Goal: Information Seeking & Learning: Learn about a topic

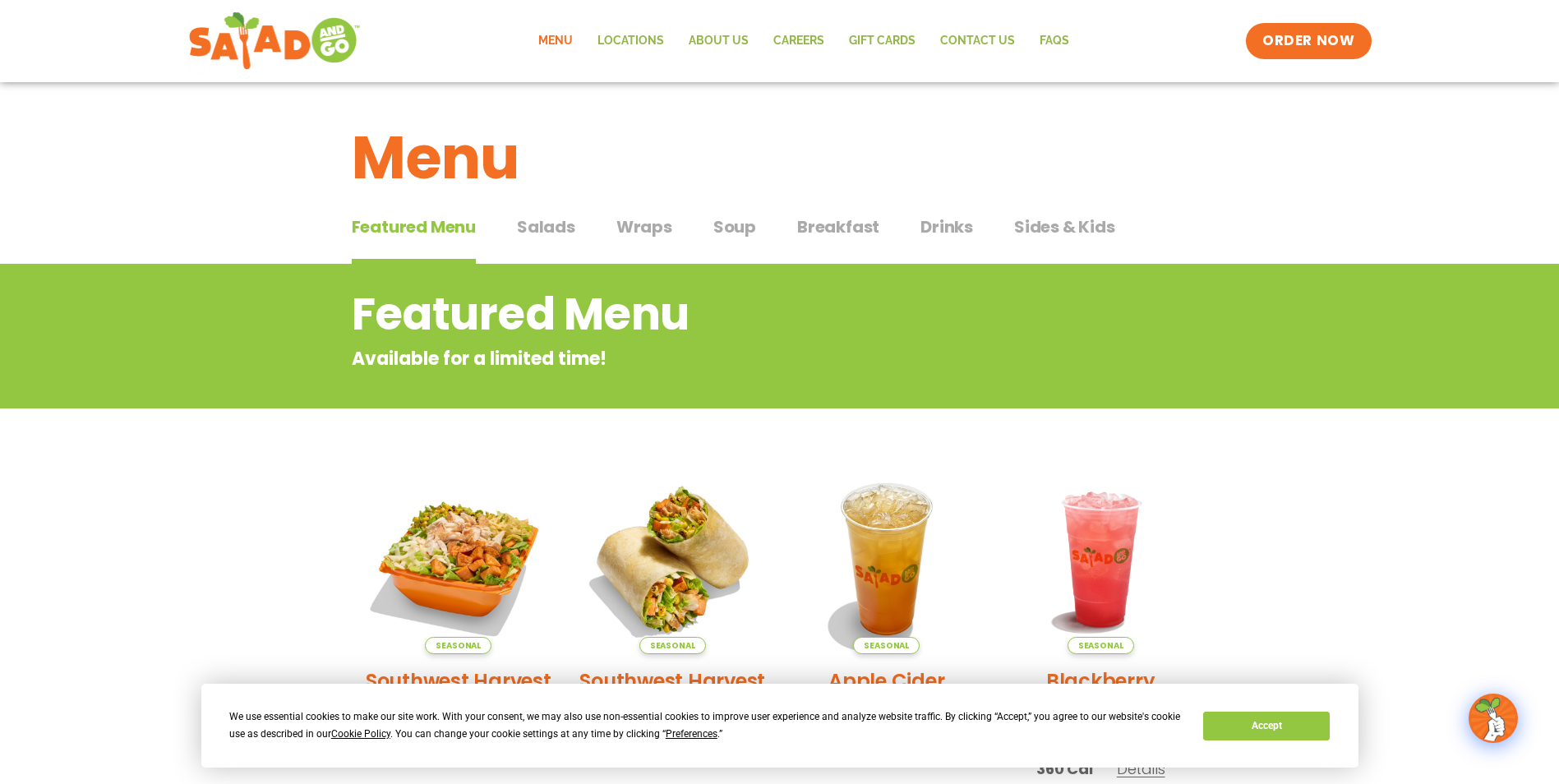
click at [536, 229] on span "Salads" at bounding box center [545, 226] width 59 height 24
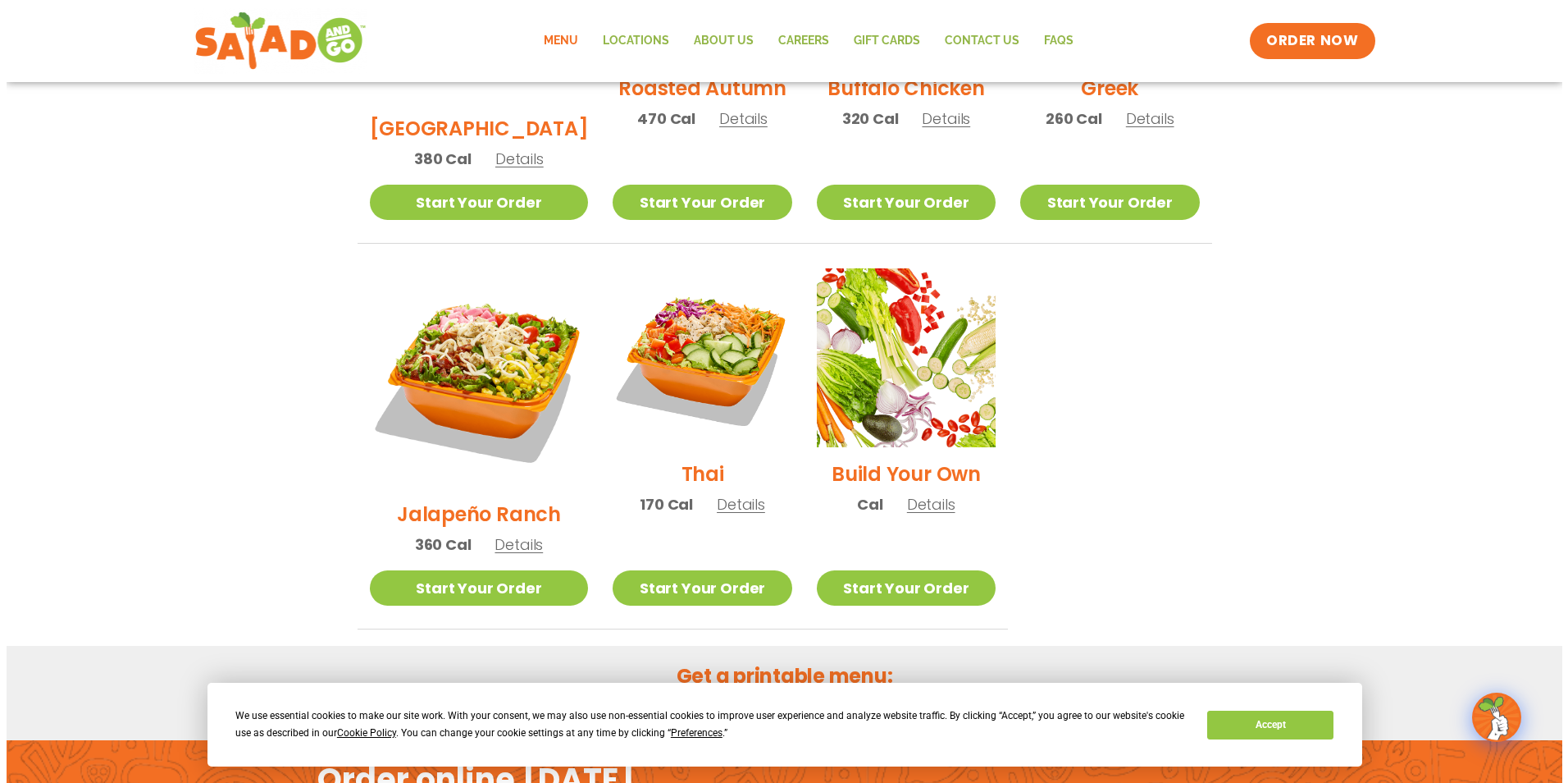
scroll to position [1031, 0]
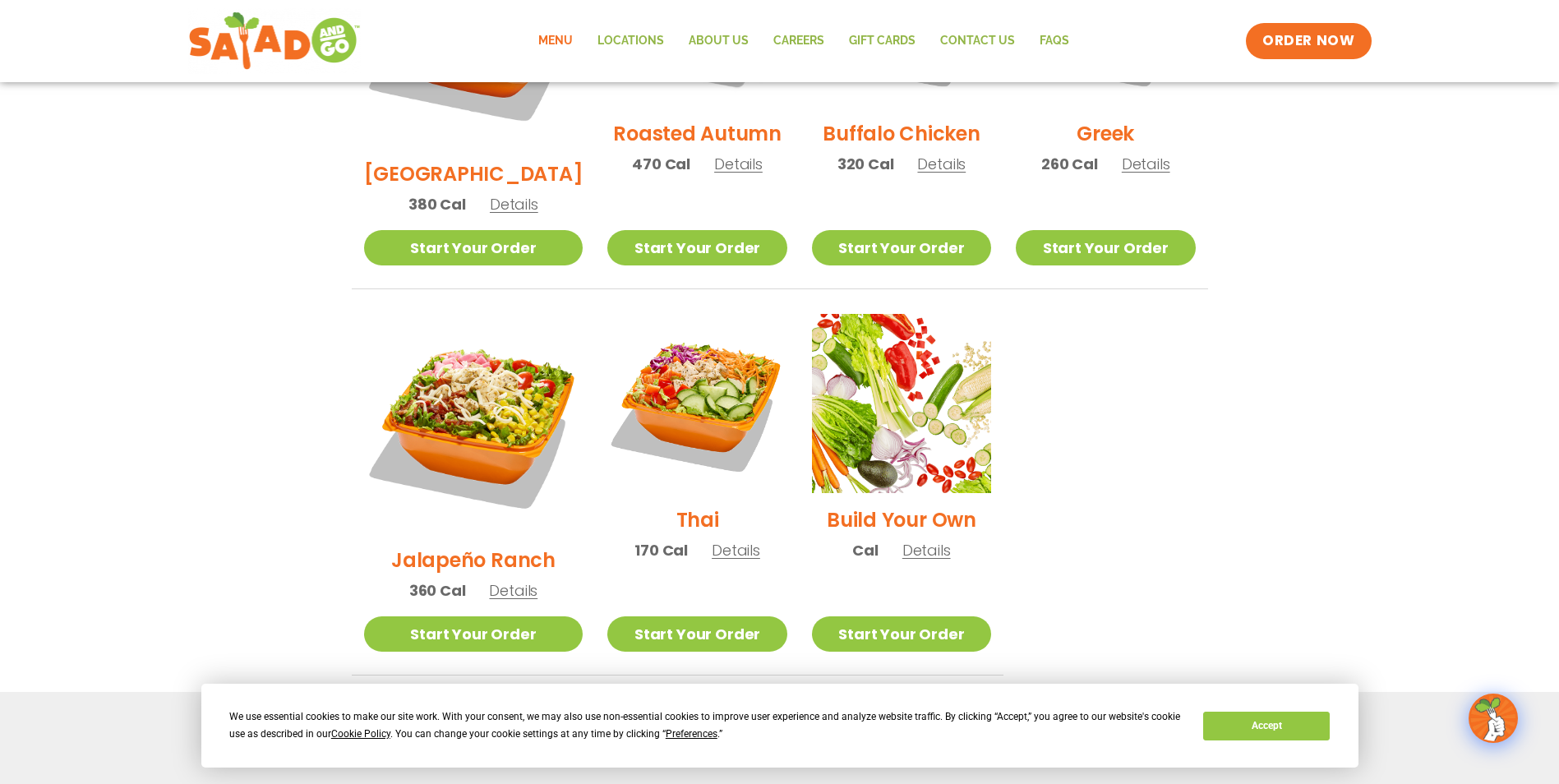
click at [491, 580] on span "Details" at bounding box center [513, 590] width 49 height 21
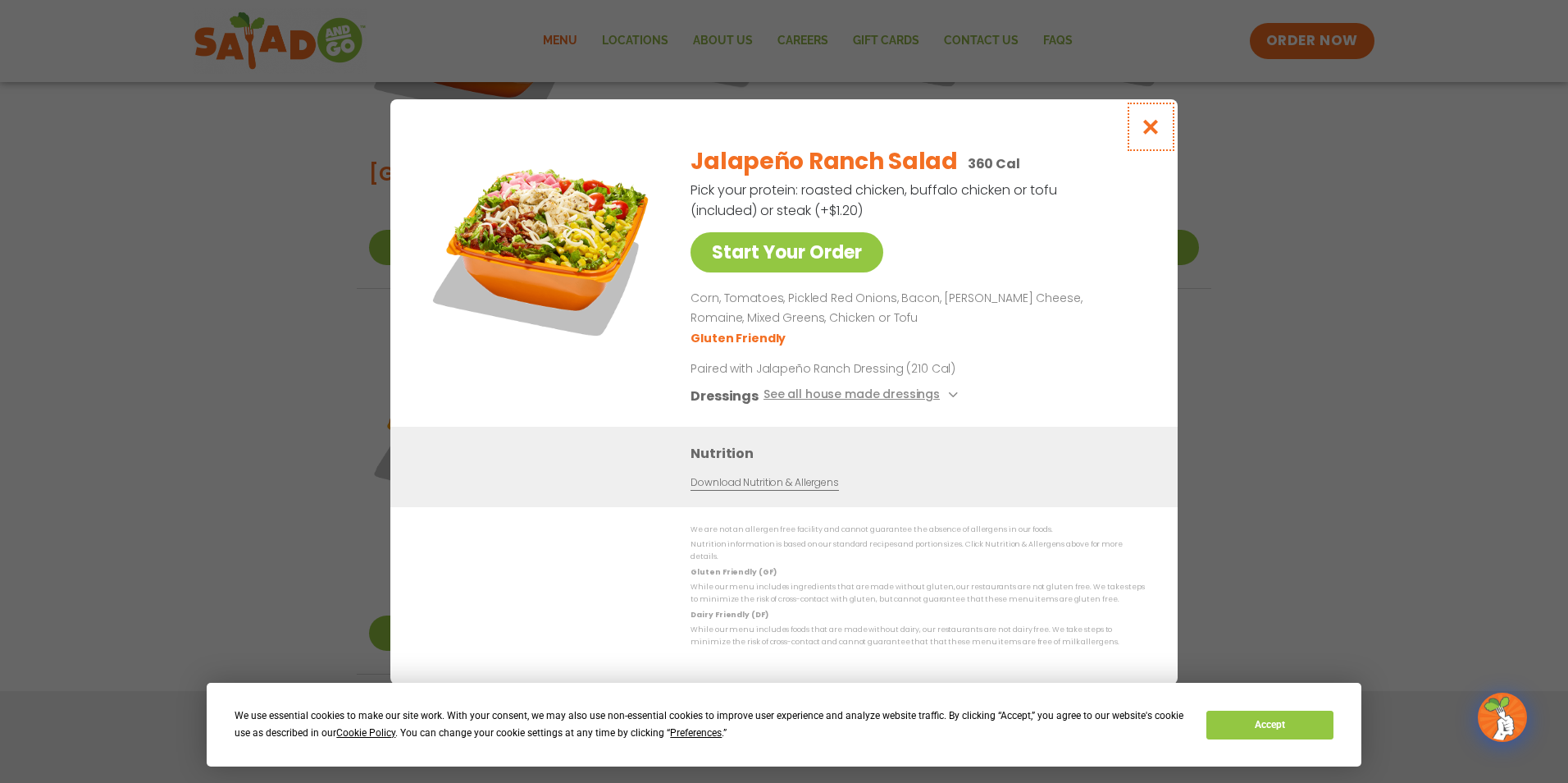
drag, startPoint x: 1149, startPoint y: 137, endPoint x: 1115, endPoint y: 156, distance: 38.9
click at [1149, 136] on icon "Close modal" at bounding box center [1151, 126] width 21 height 17
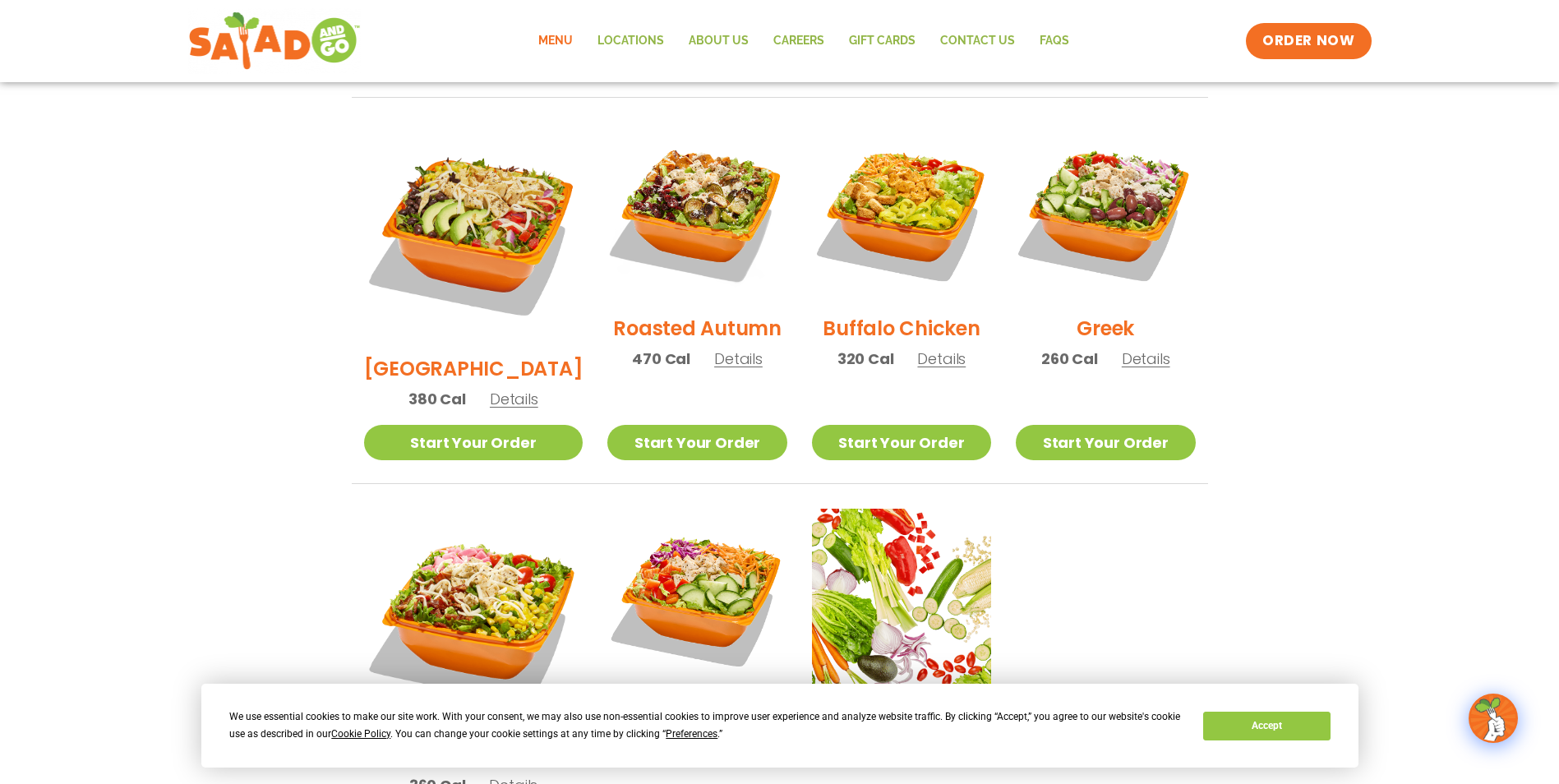
scroll to position [834, 0]
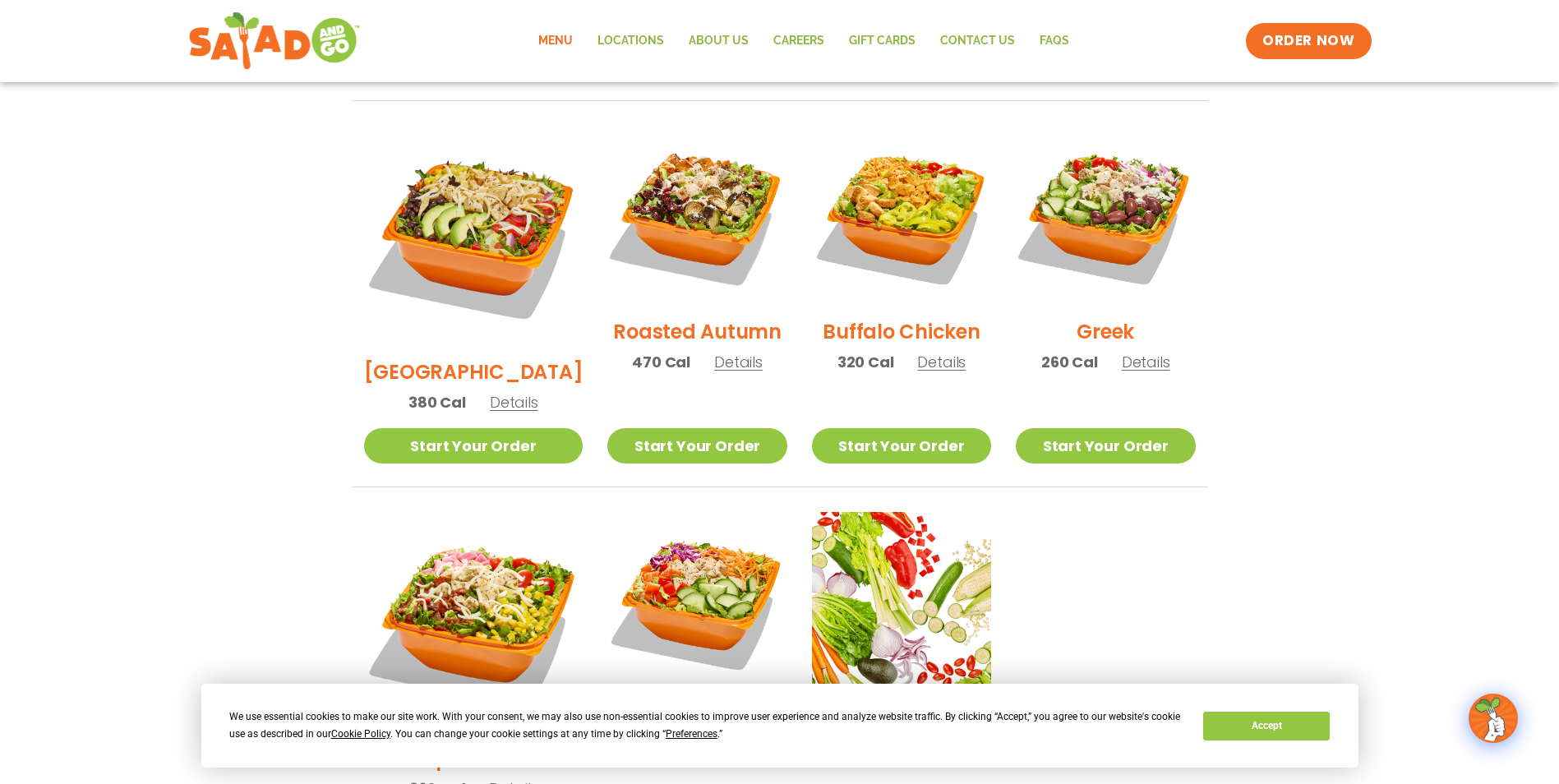
click at [1144, 352] on span "Details" at bounding box center [1146, 362] width 49 height 21
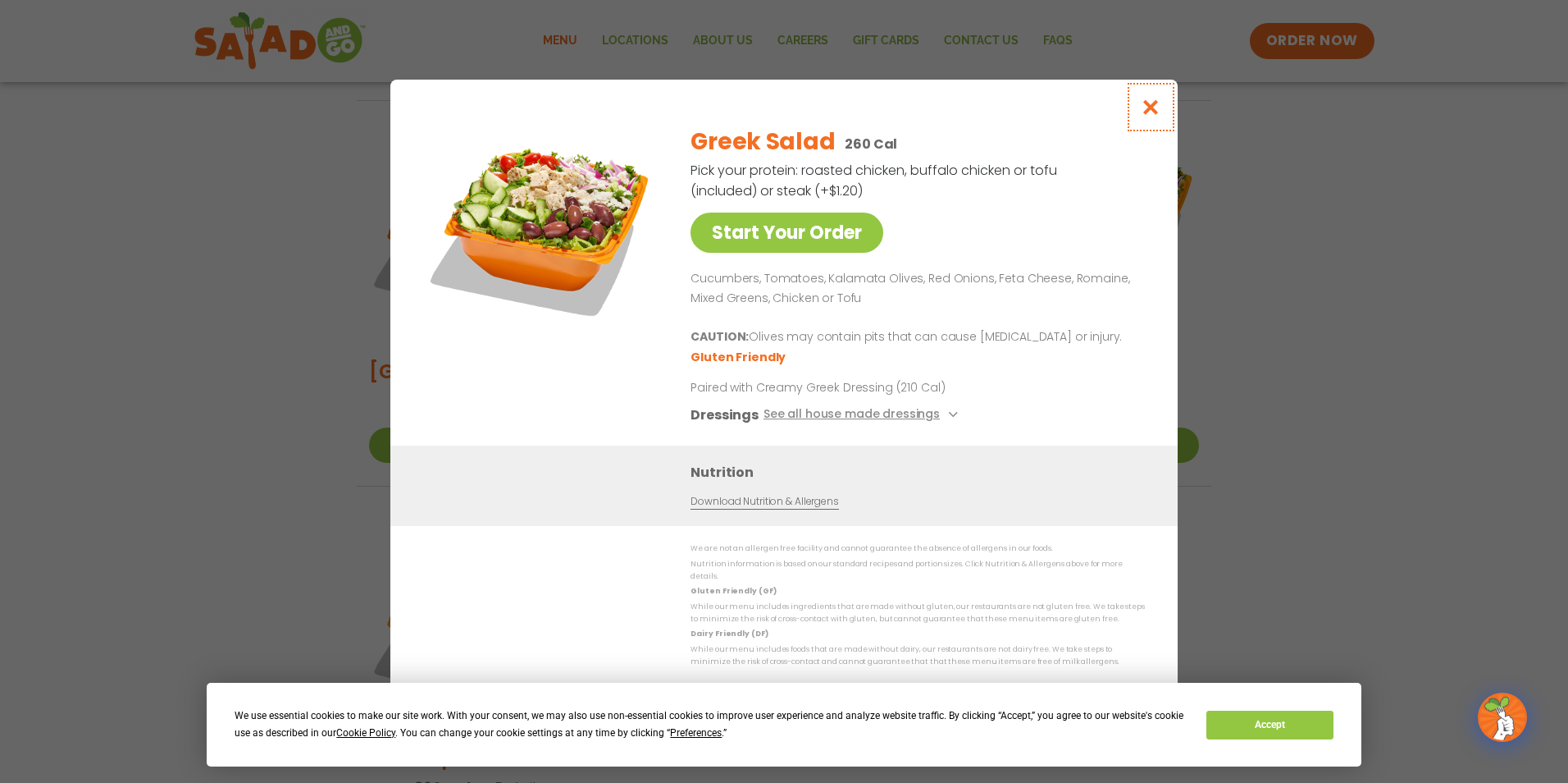
click at [1130, 113] on button "Close modal" at bounding box center [1150, 107] width 53 height 55
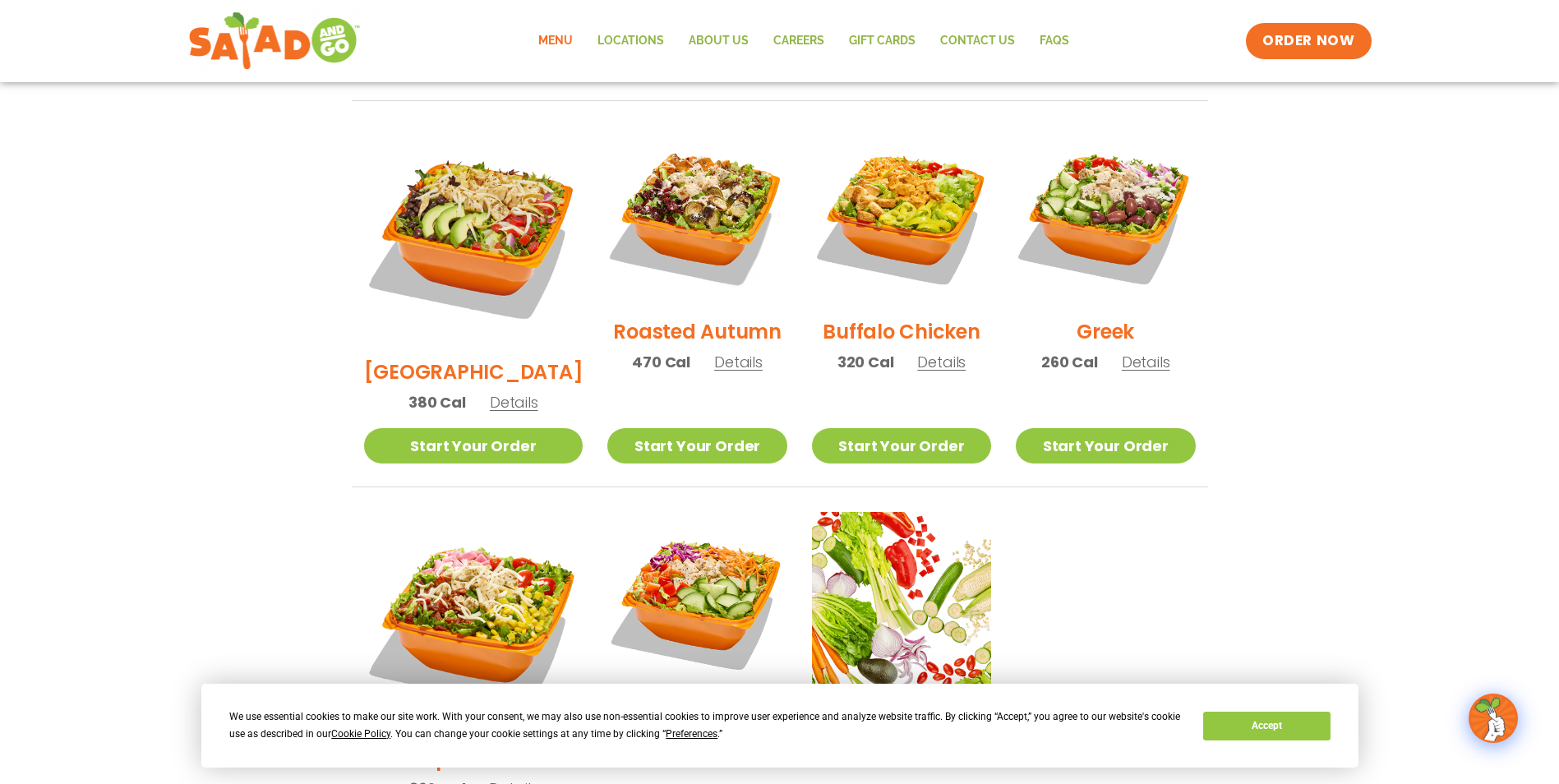
click at [1132, 126] on img at bounding box center [1104, 215] width 179 height 179
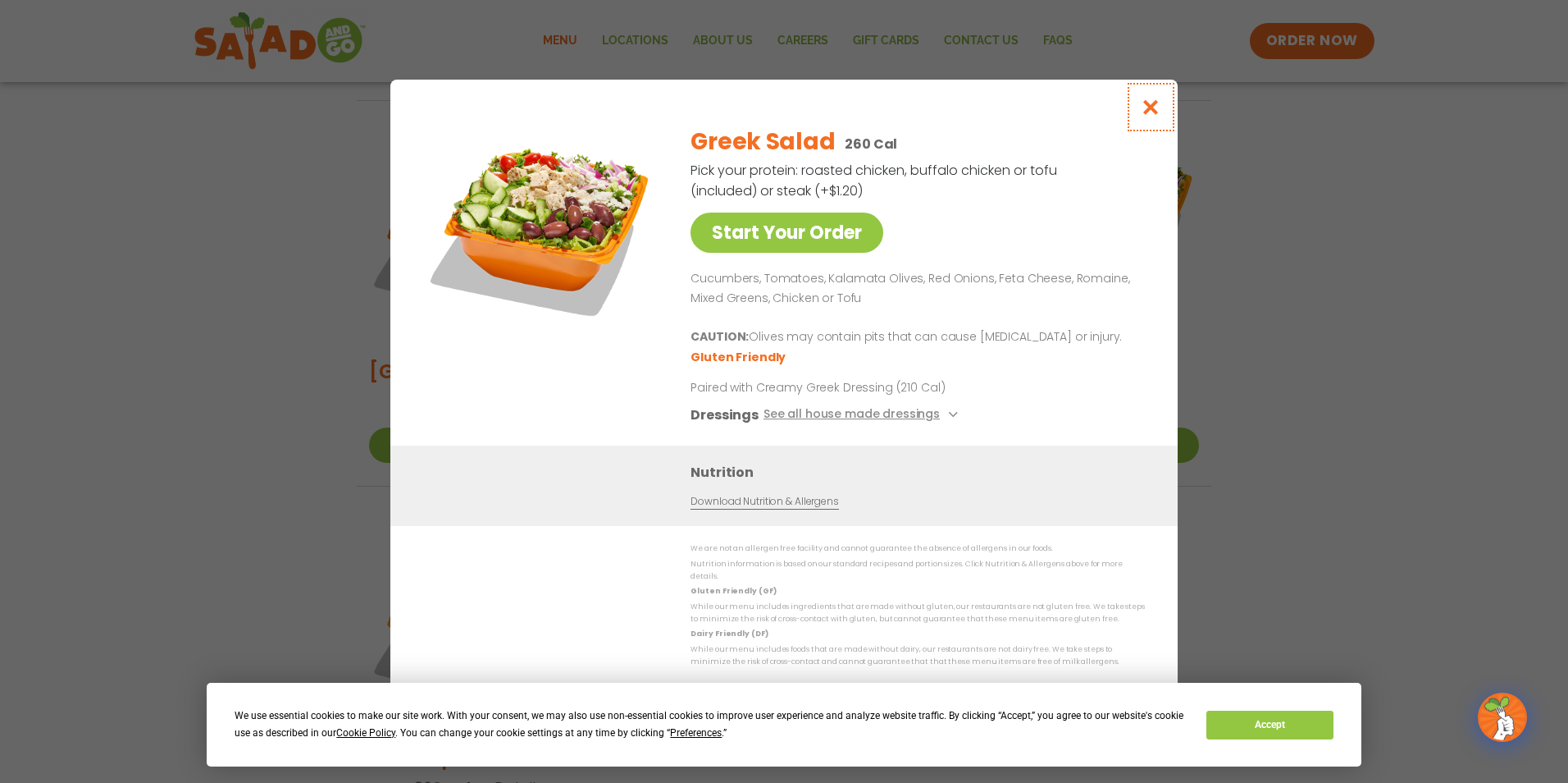
click at [1147, 111] on icon "Close modal" at bounding box center [1151, 107] width 21 height 17
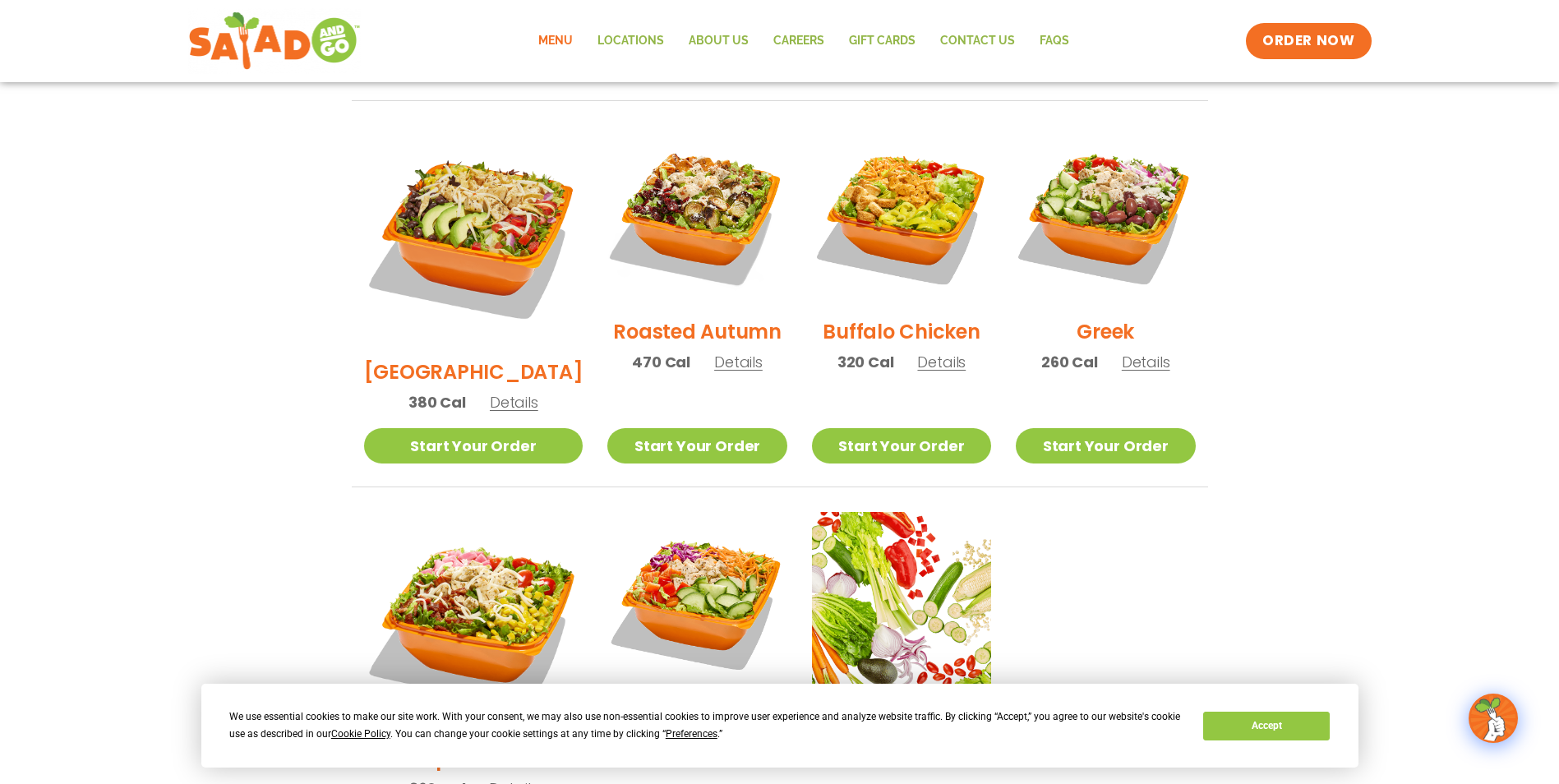
click at [929, 352] on span "Details" at bounding box center [942, 362] width 49 height 21
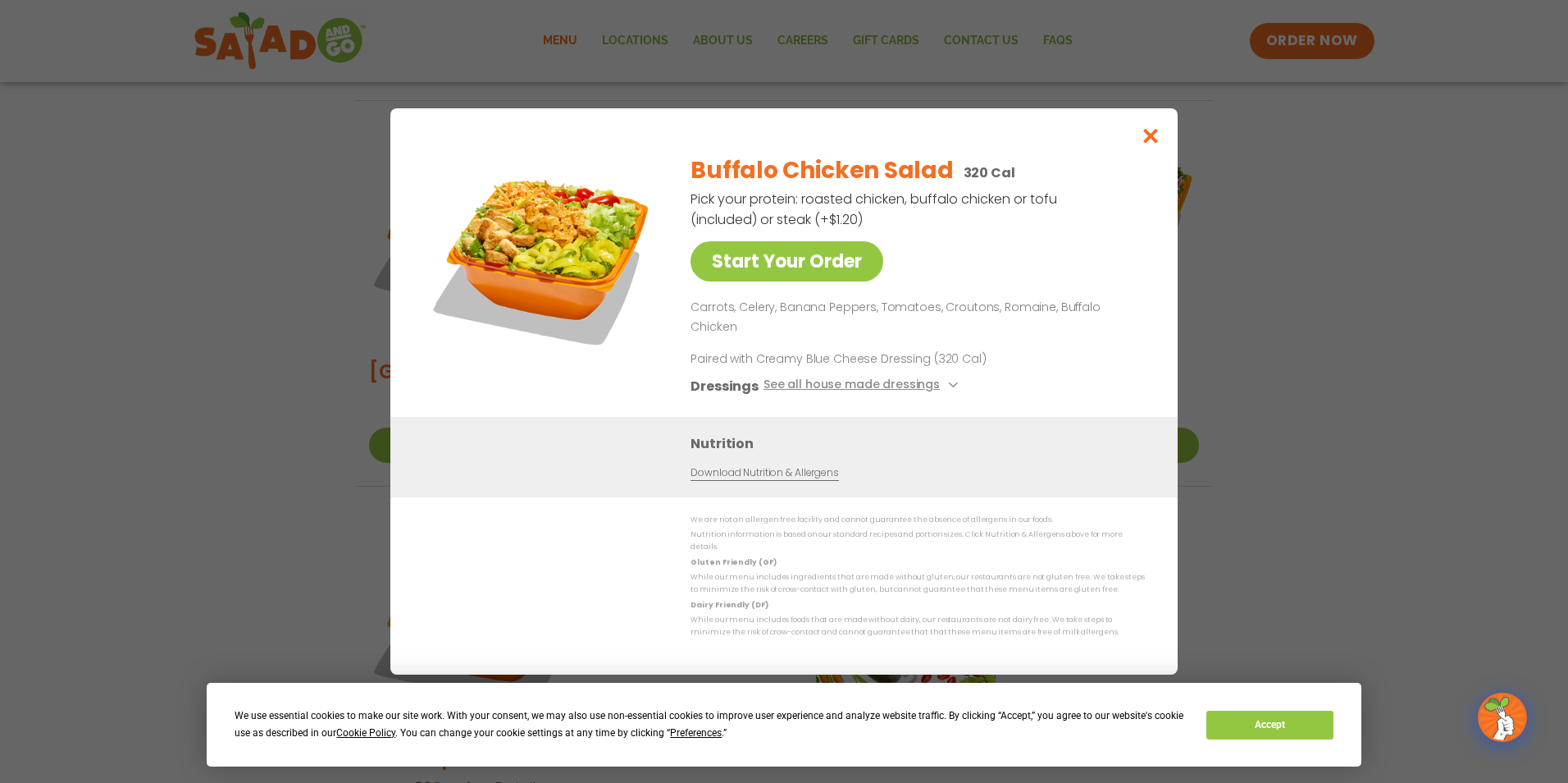
click at [1288, 221] on div "Start Your Order Buffalo Chicken Salad 320 Cal Pick your protein: roasted chick…" at bounding box center [784, 391] width 1568 height 783
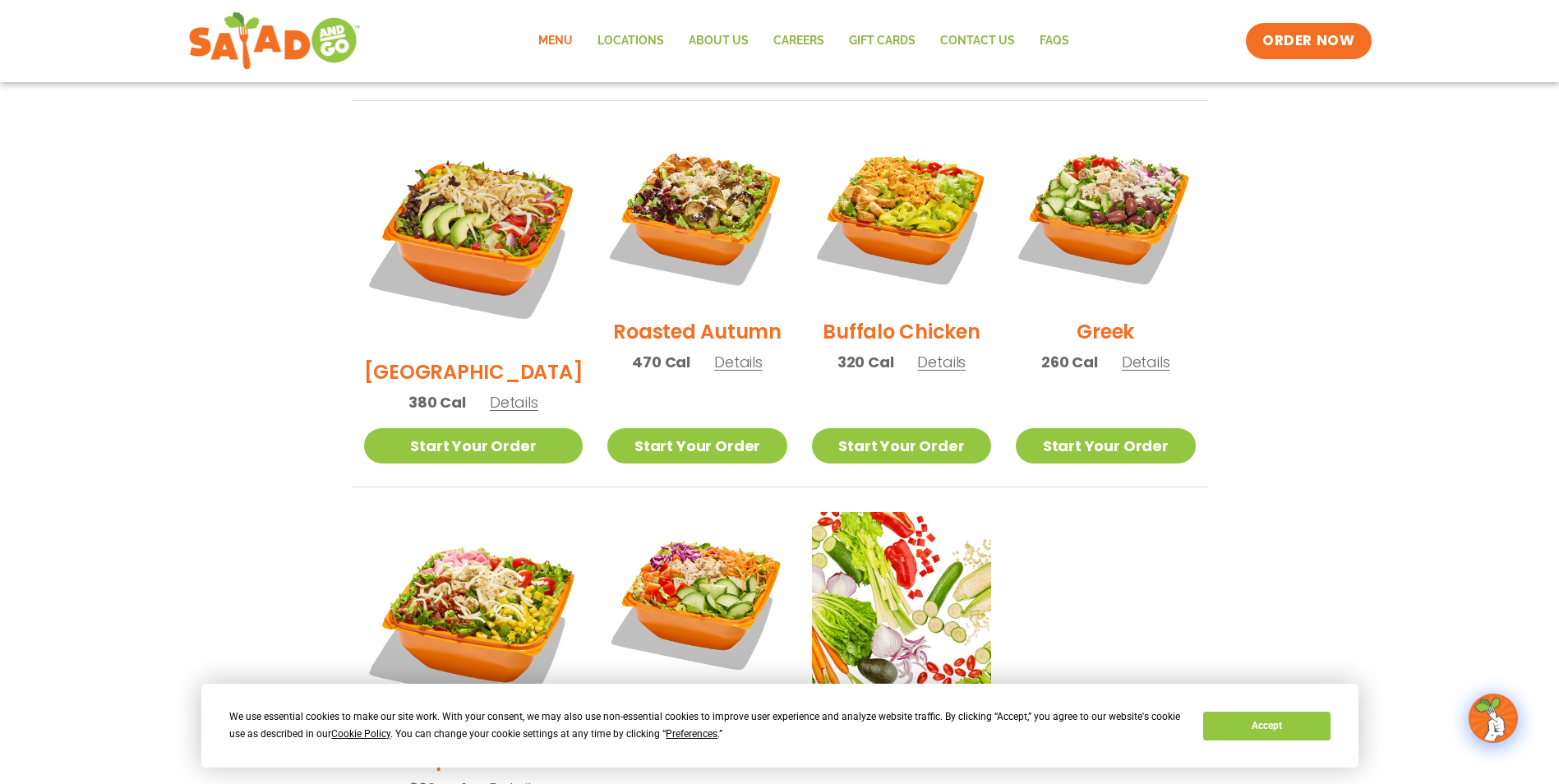
click at [1137, 352] on span "Details" at bounding box center [1146, 362] width 49 height 21
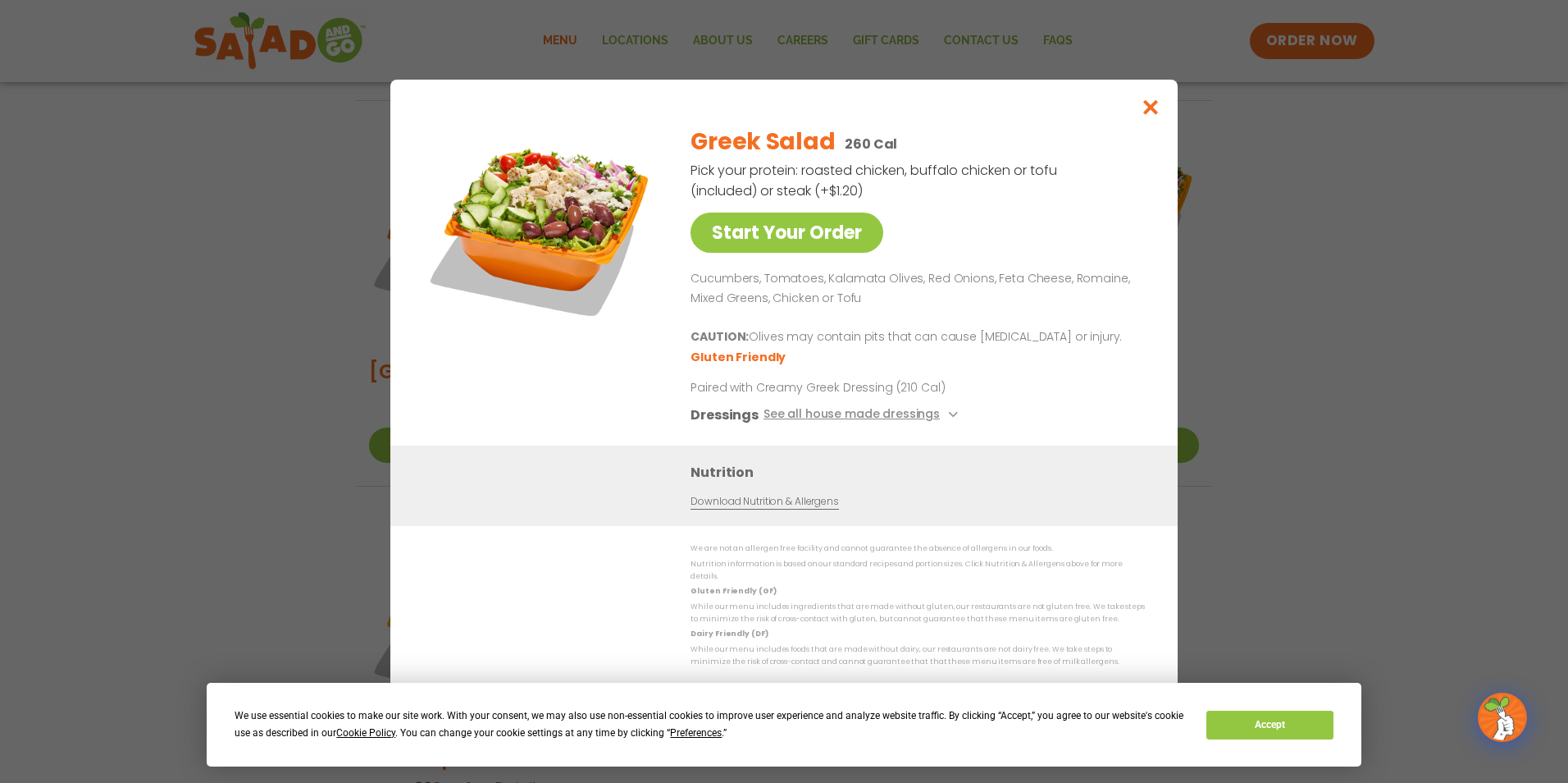
click at [1291, 248] on div "Start Your Order Greek Salad 260 Cal Pick your protein: roasted chicken, buffal…" at bounding box center [784, 391] width 1568 height 783
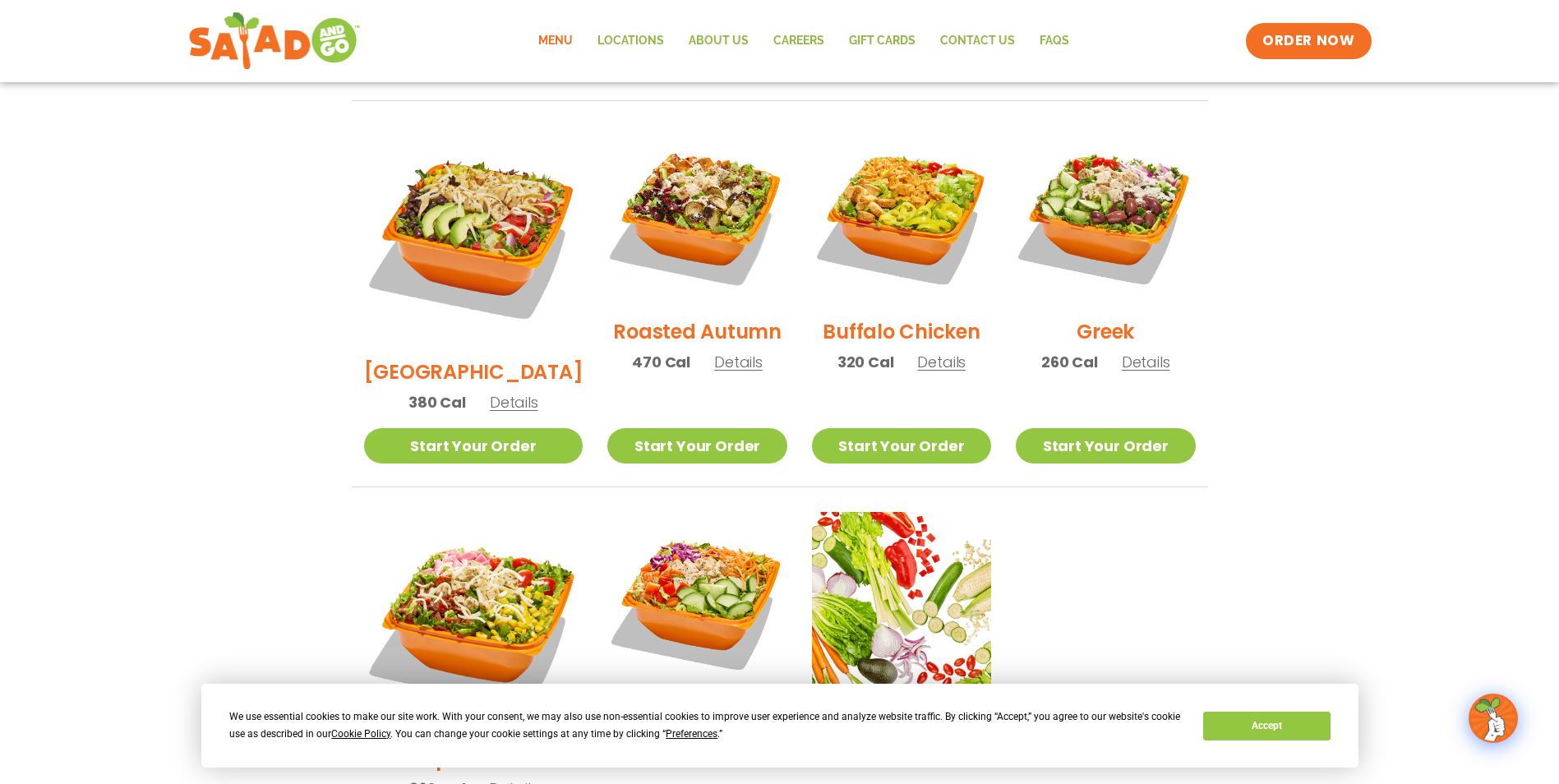
scroll to position [752, 0]
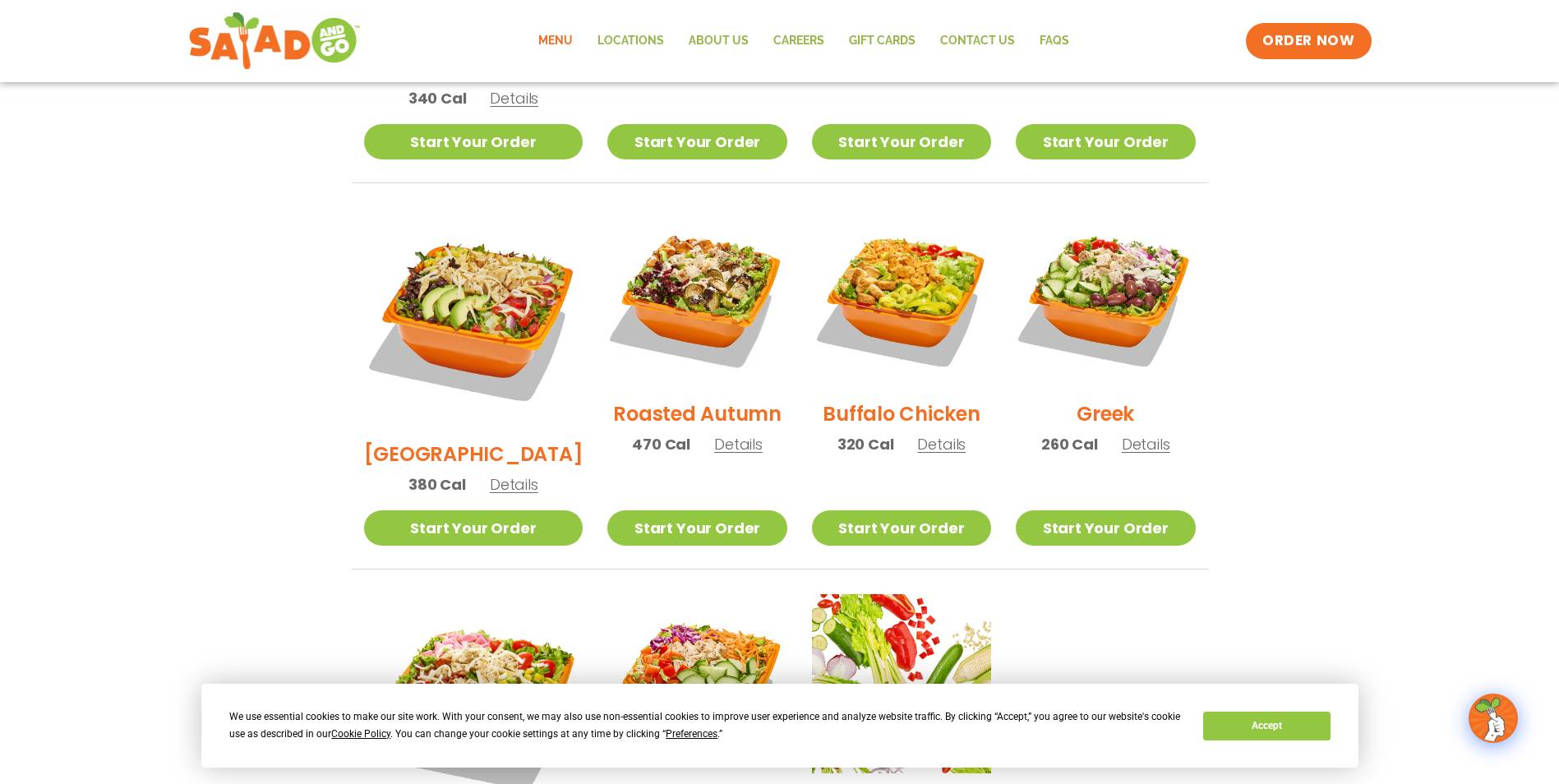
click at [492, 474] on span "Details" at bounding box center [514, 484] width 49 height 21
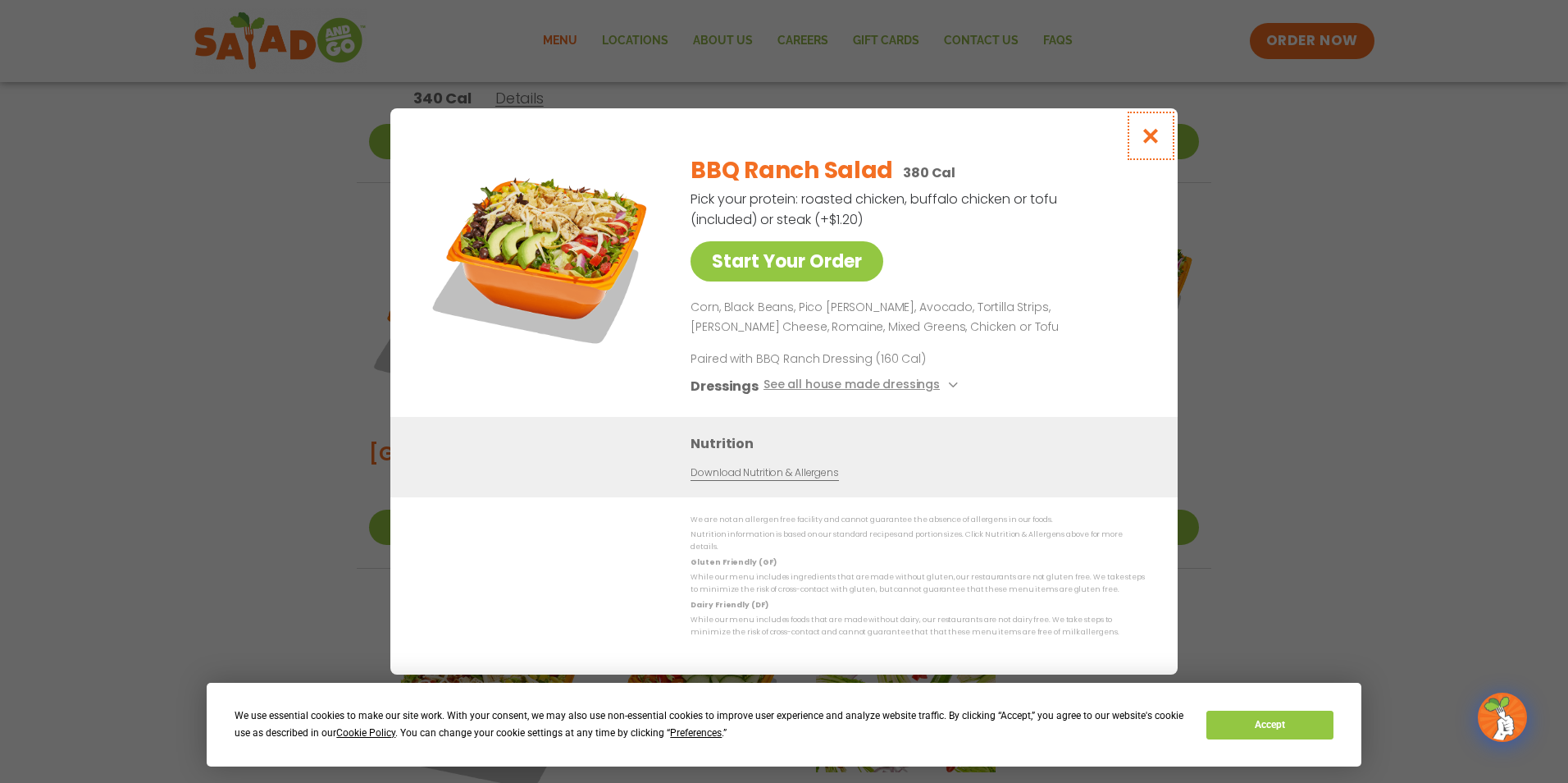
click at [1152, 145] on icon "Close modal" at bounding box center [1151, 135] width 21 height 17
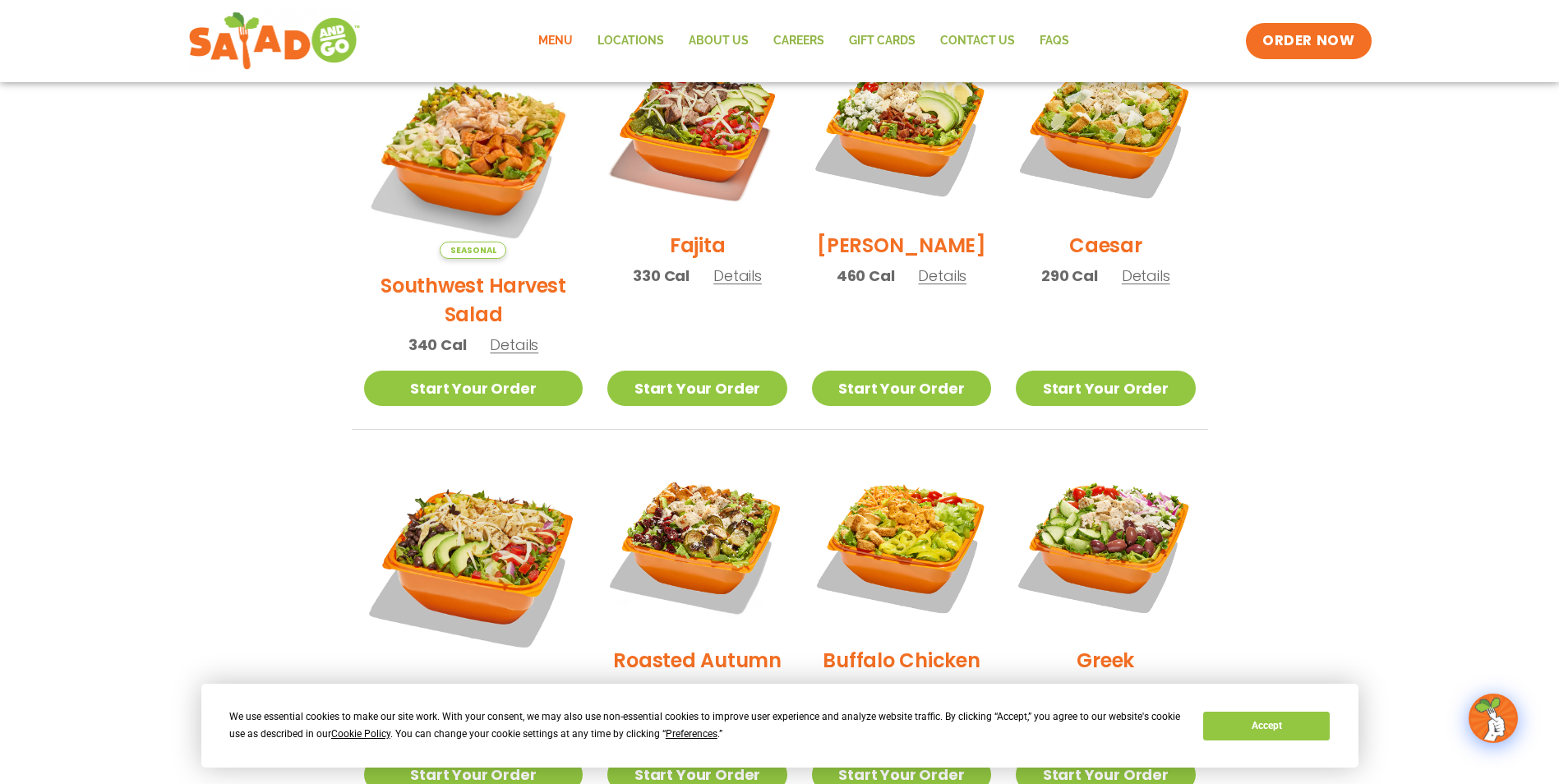
scroll to position [424, 0]
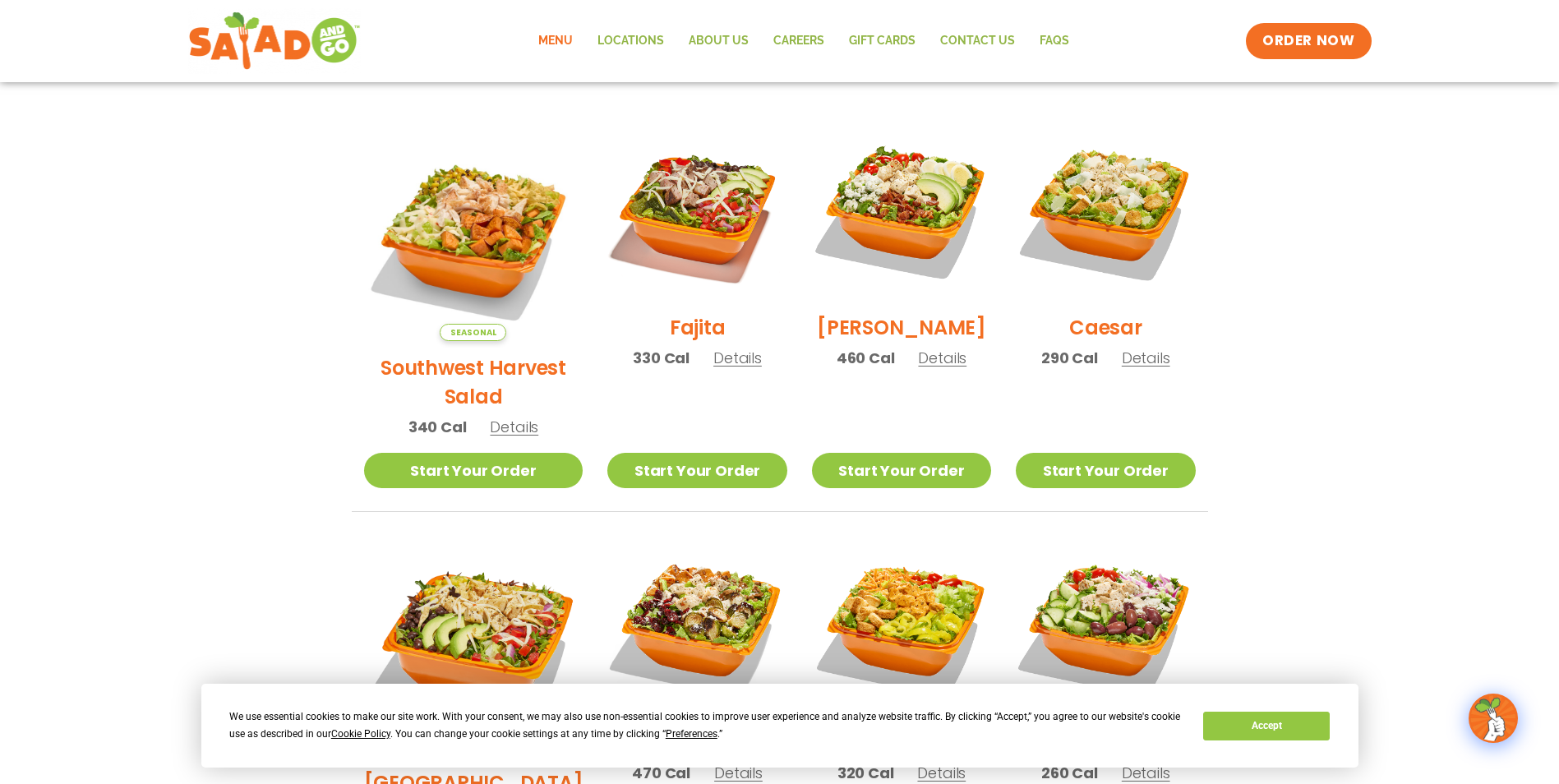
click at [713, 368] on span "Details" at bounding box center [737, 357] width 49 height 21
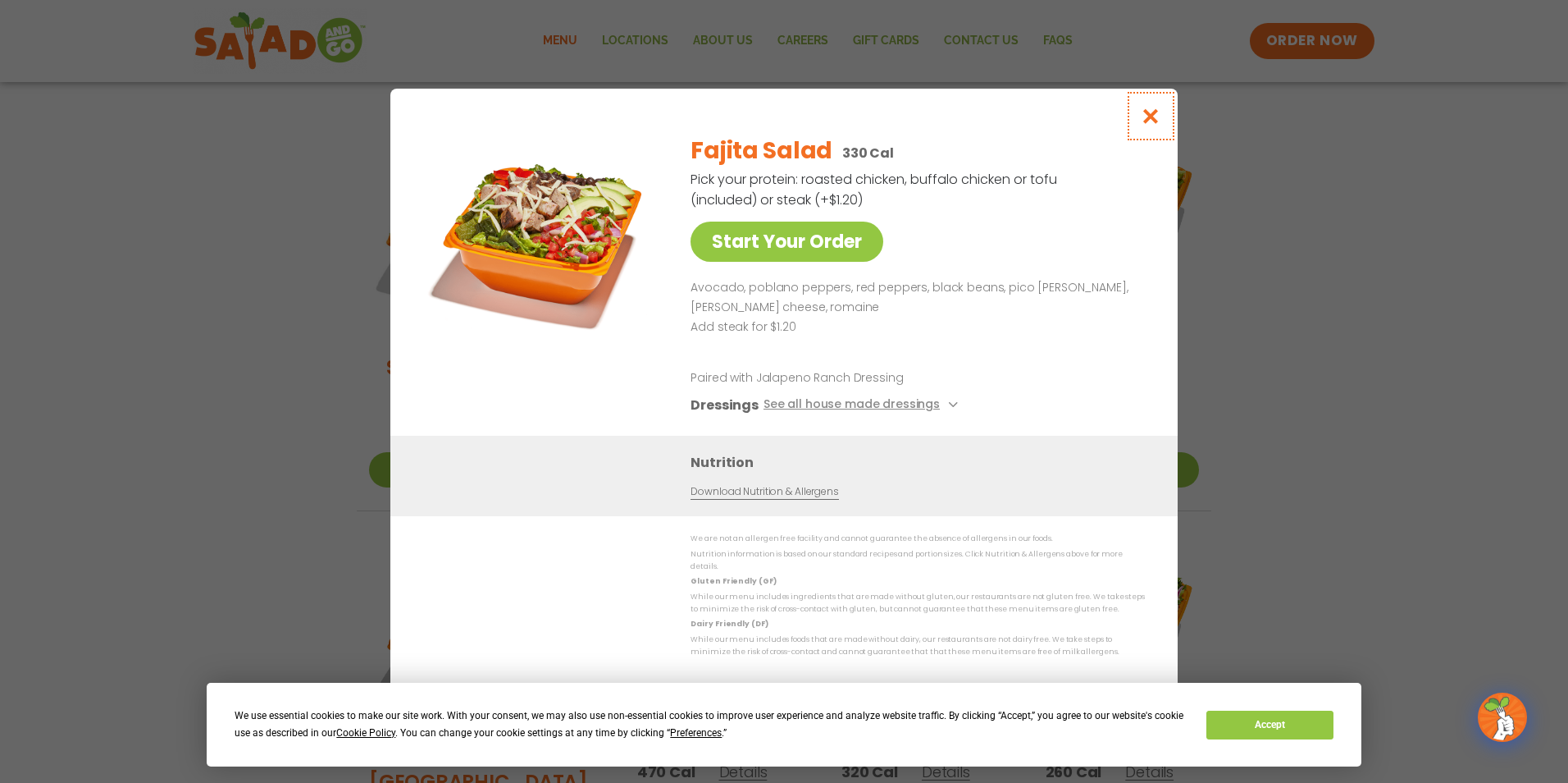
click at [1157, 105] on button "Close modal" at bounding box center [1150, 116] width 53 height 55
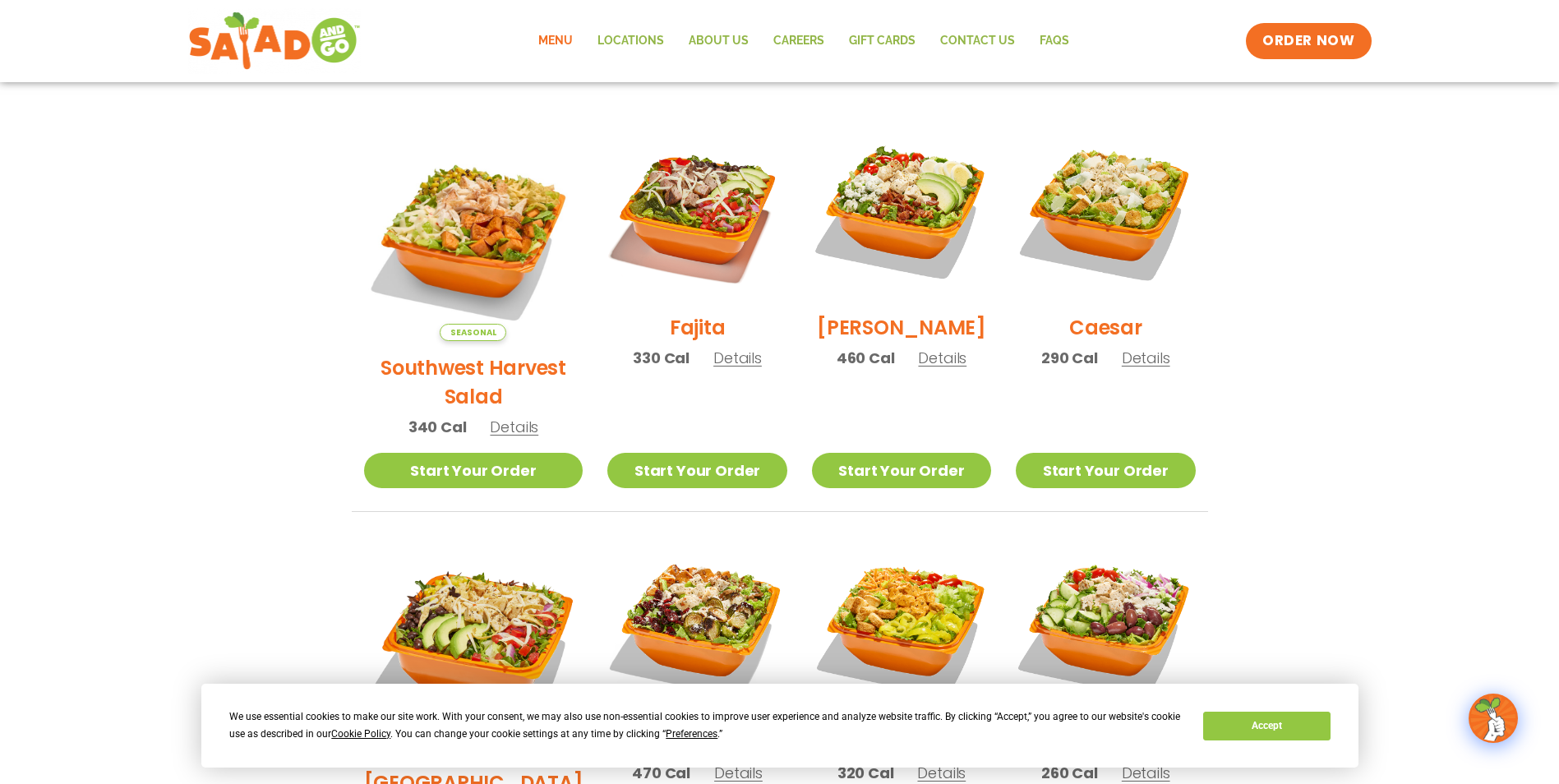
scroll to position [342, 0]
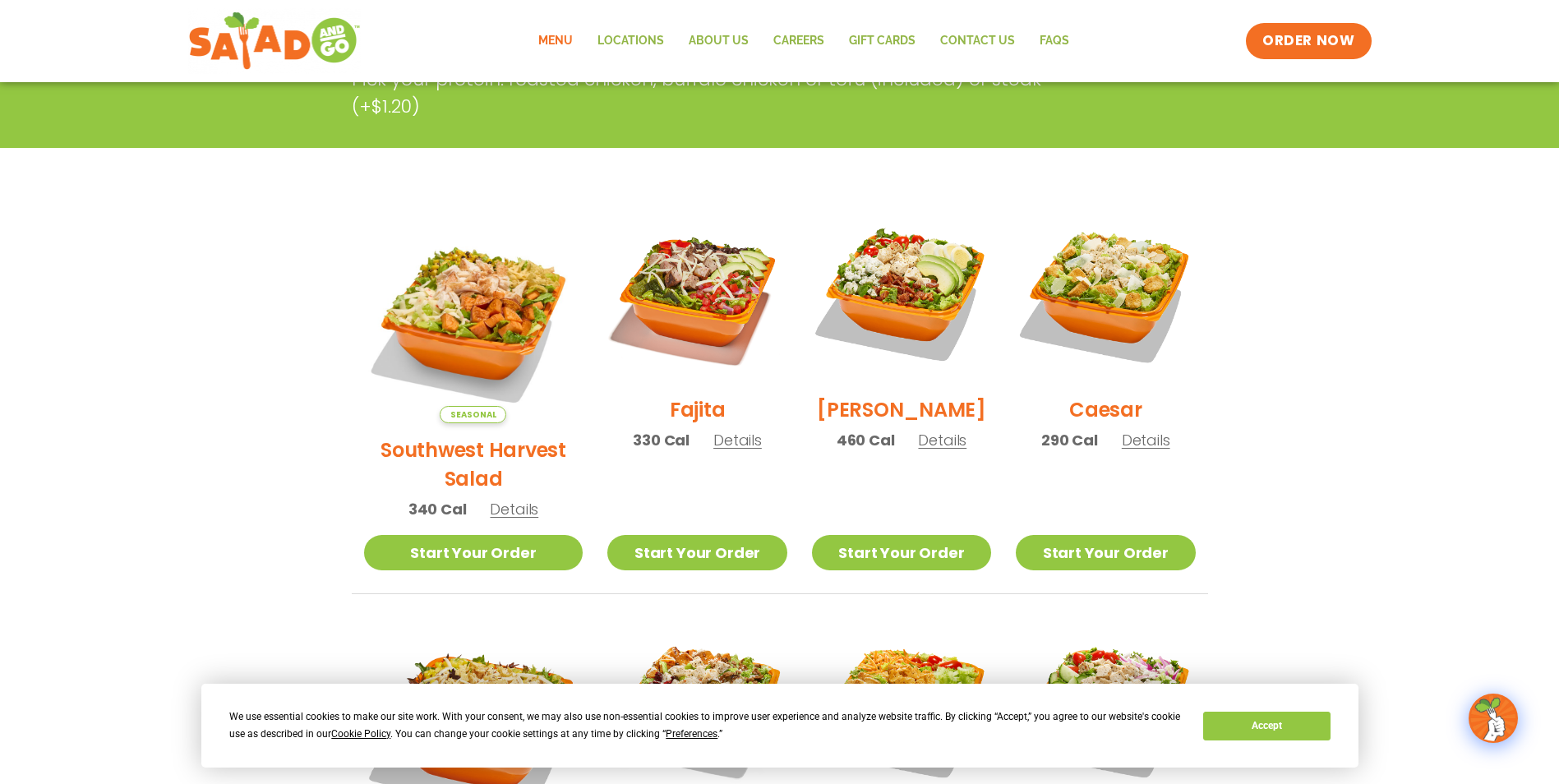
click at [498, 499] on span "Details" at bounding box center [514, 509] width 49 height 21
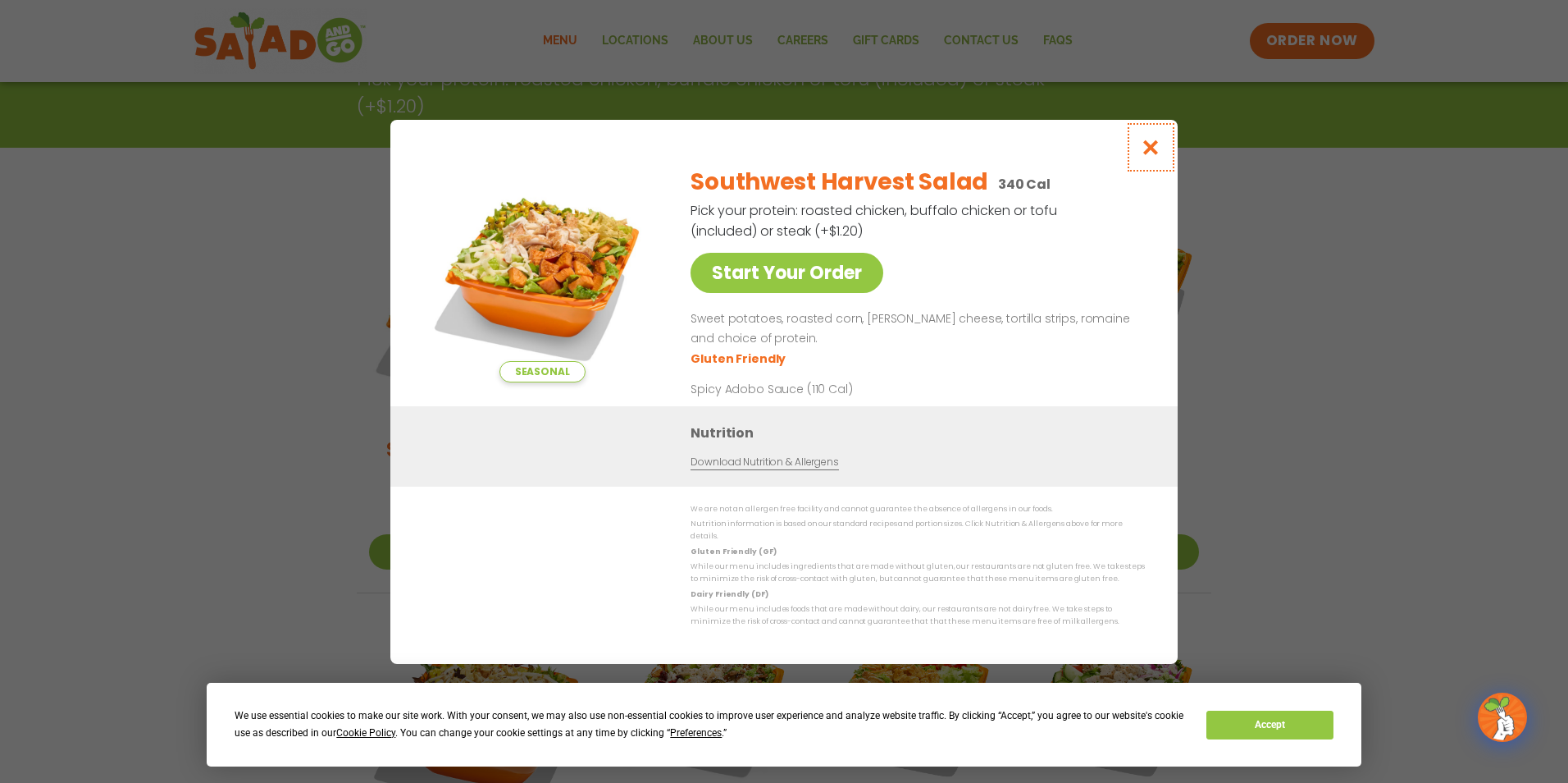
click at [1154, 154] on icon "Close modal" at bounding box center [1151, 147] width 21 height 17
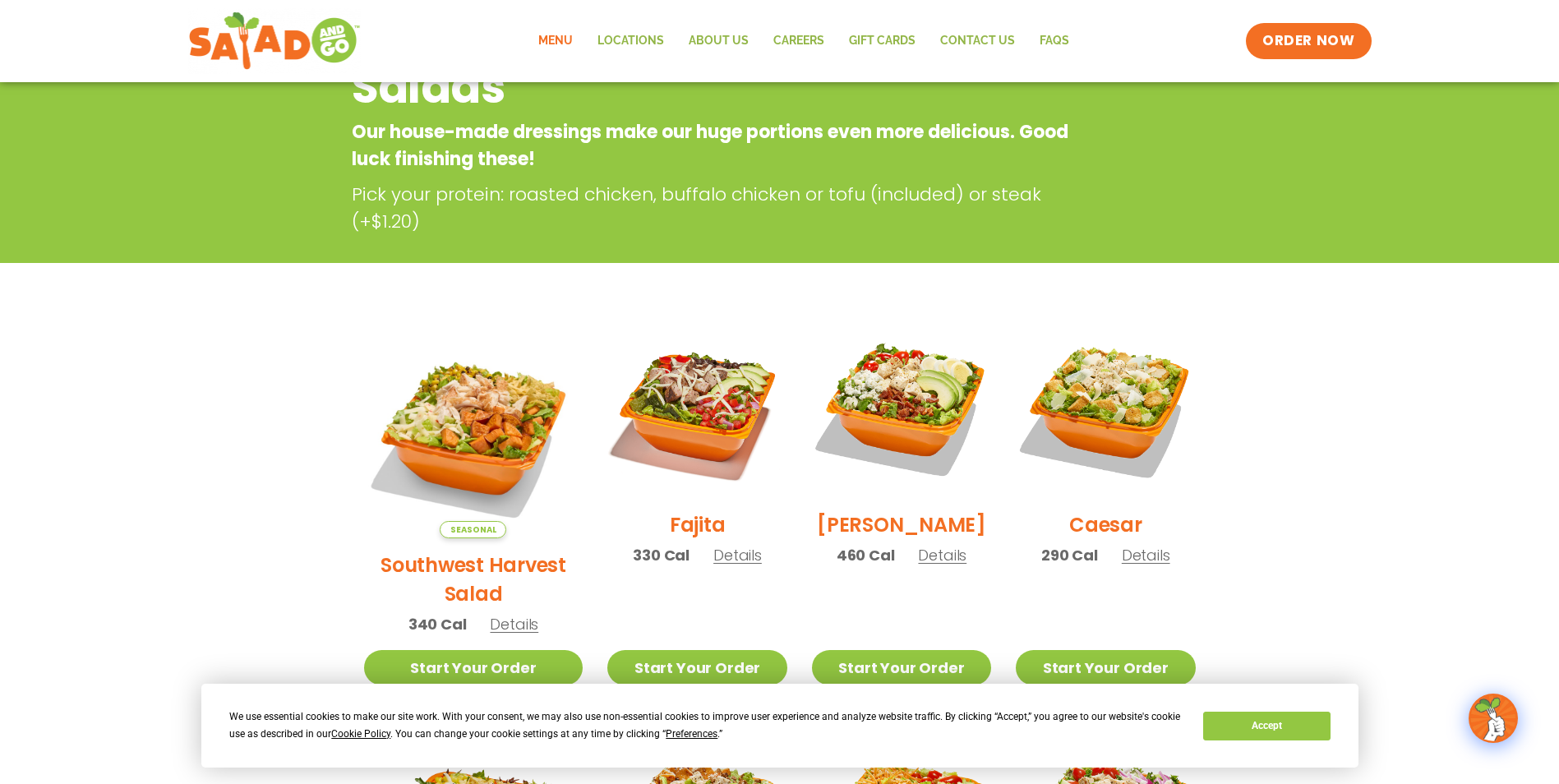
scroll to position [0, 0]
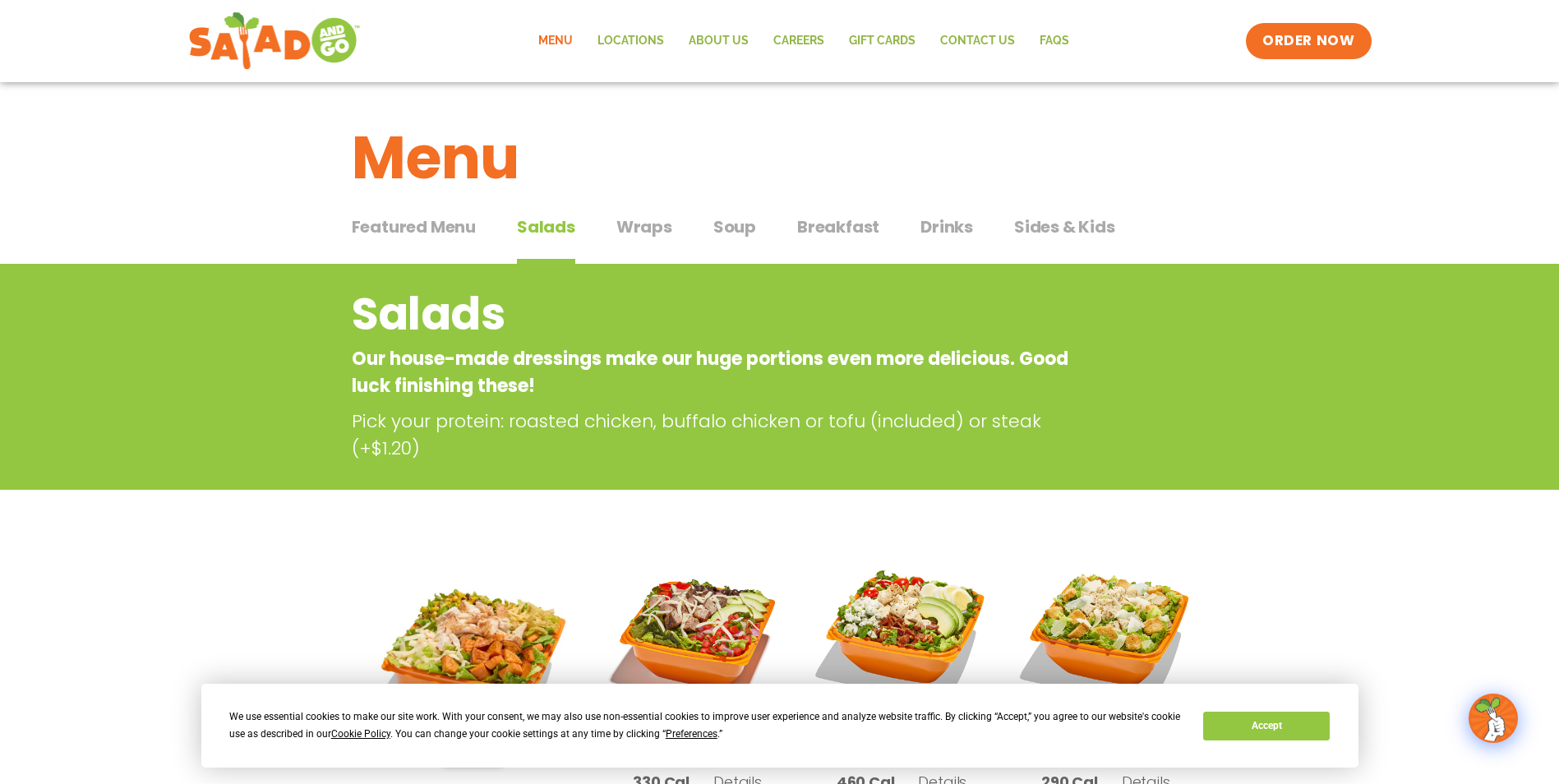
click at [719, 230] on span "Soup" at bounding box center [734, 226] width 42 height 24
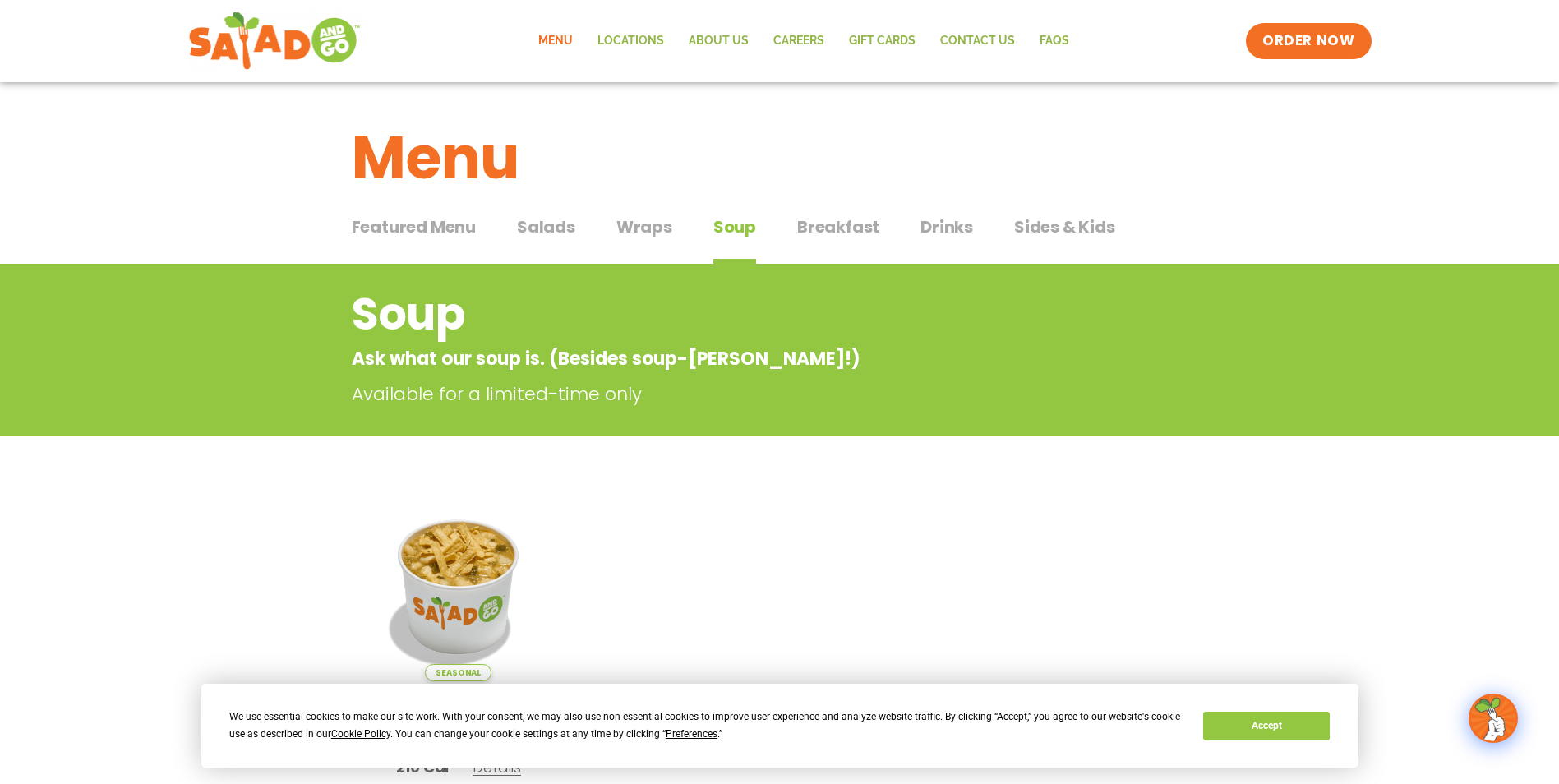
click at [842, 217] on span "Breakfast" at bounding box center [837, 226] width 82 height 24
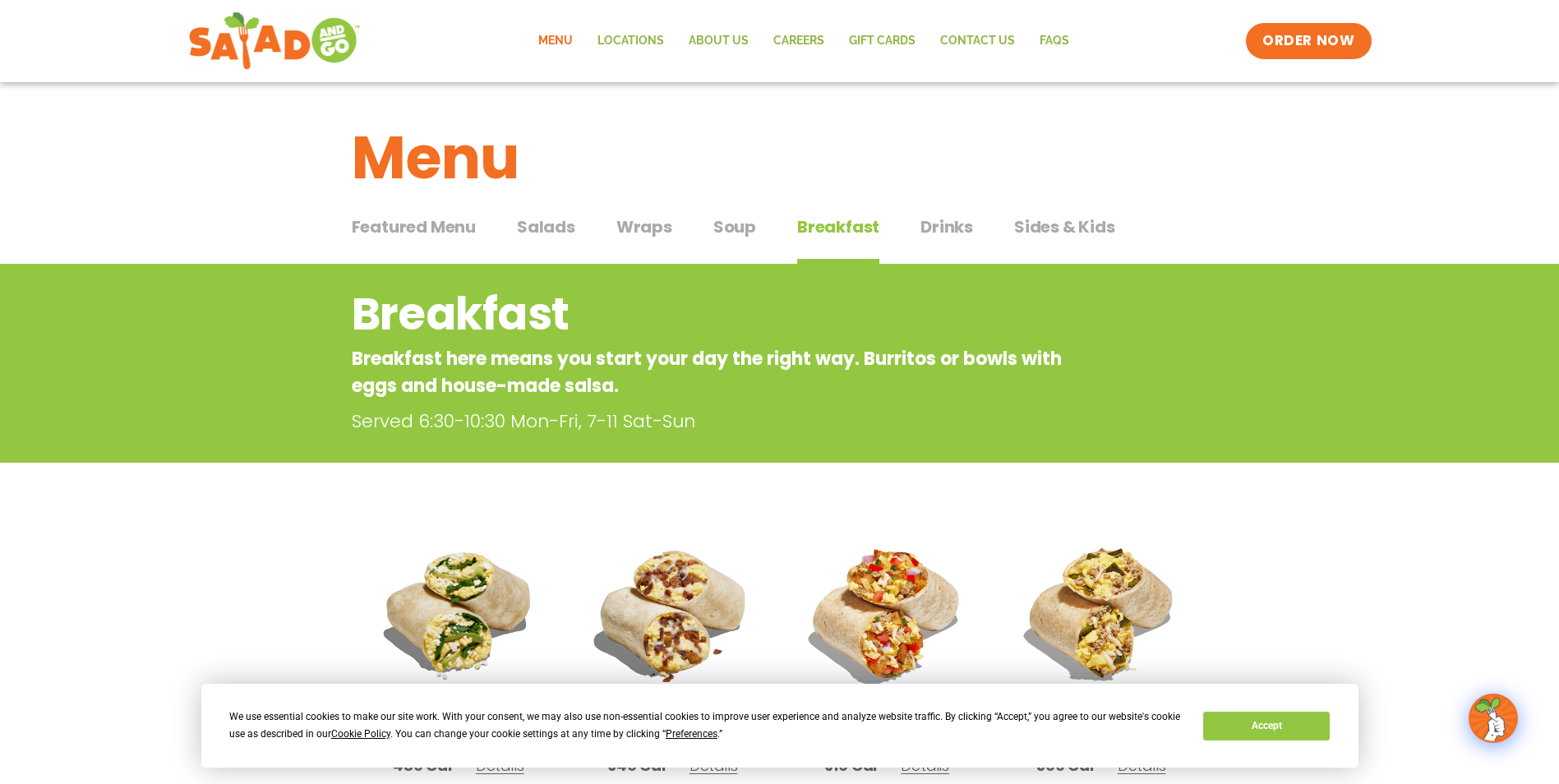
click at [734, 245] on button "Soup Soup" at bounding box center [734, 239] width 42 height 50
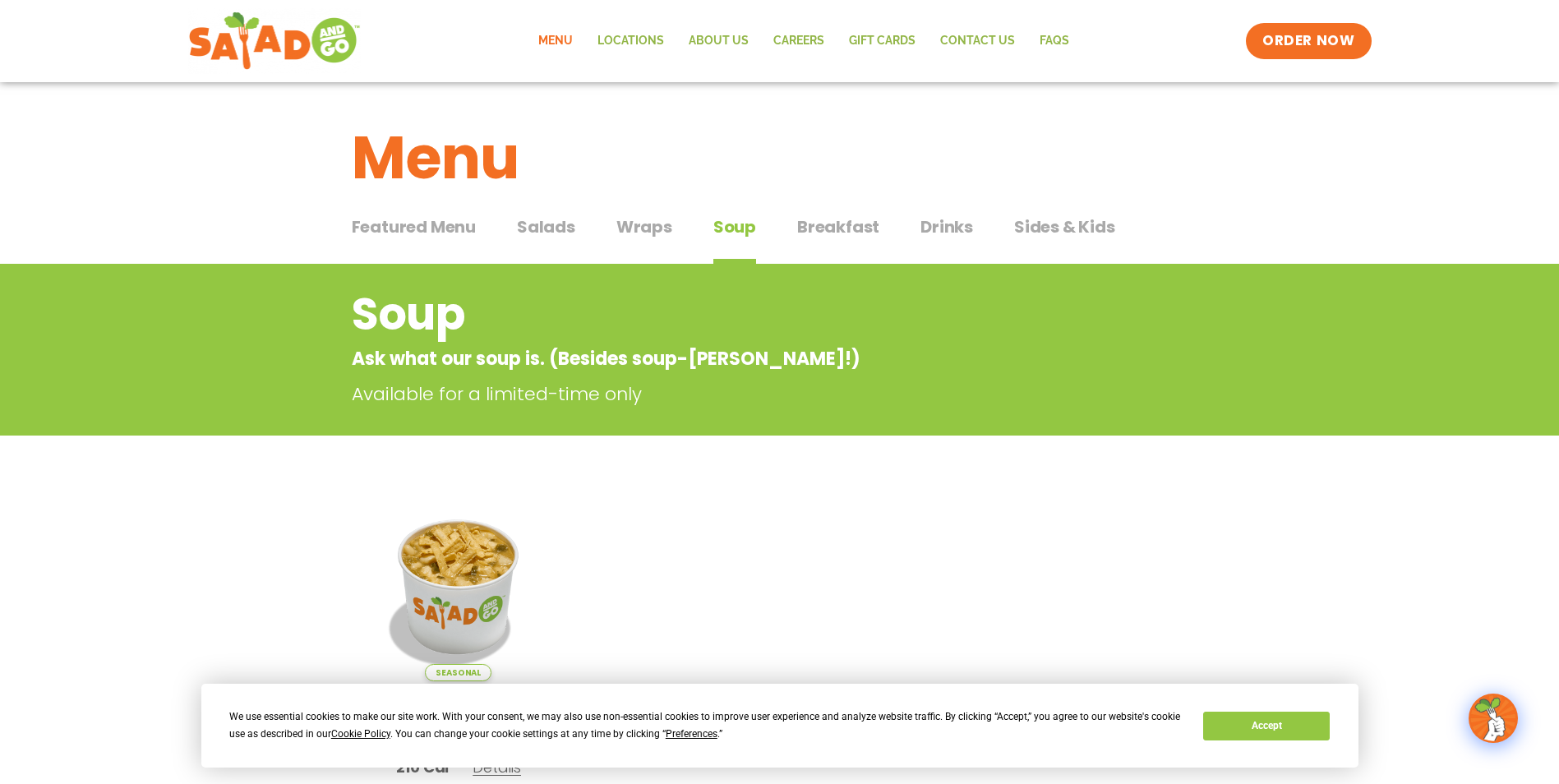
click at [652, 212] on div "Featured Menu Featured Menu Salads Salads Wraps Wraps Soup Soup Breakfast Break…" at bounding box center [780, 237] width 856 height 56
click at [621, 230] on span "Wraps" at bounding box center [644, 226] width 56 height 24
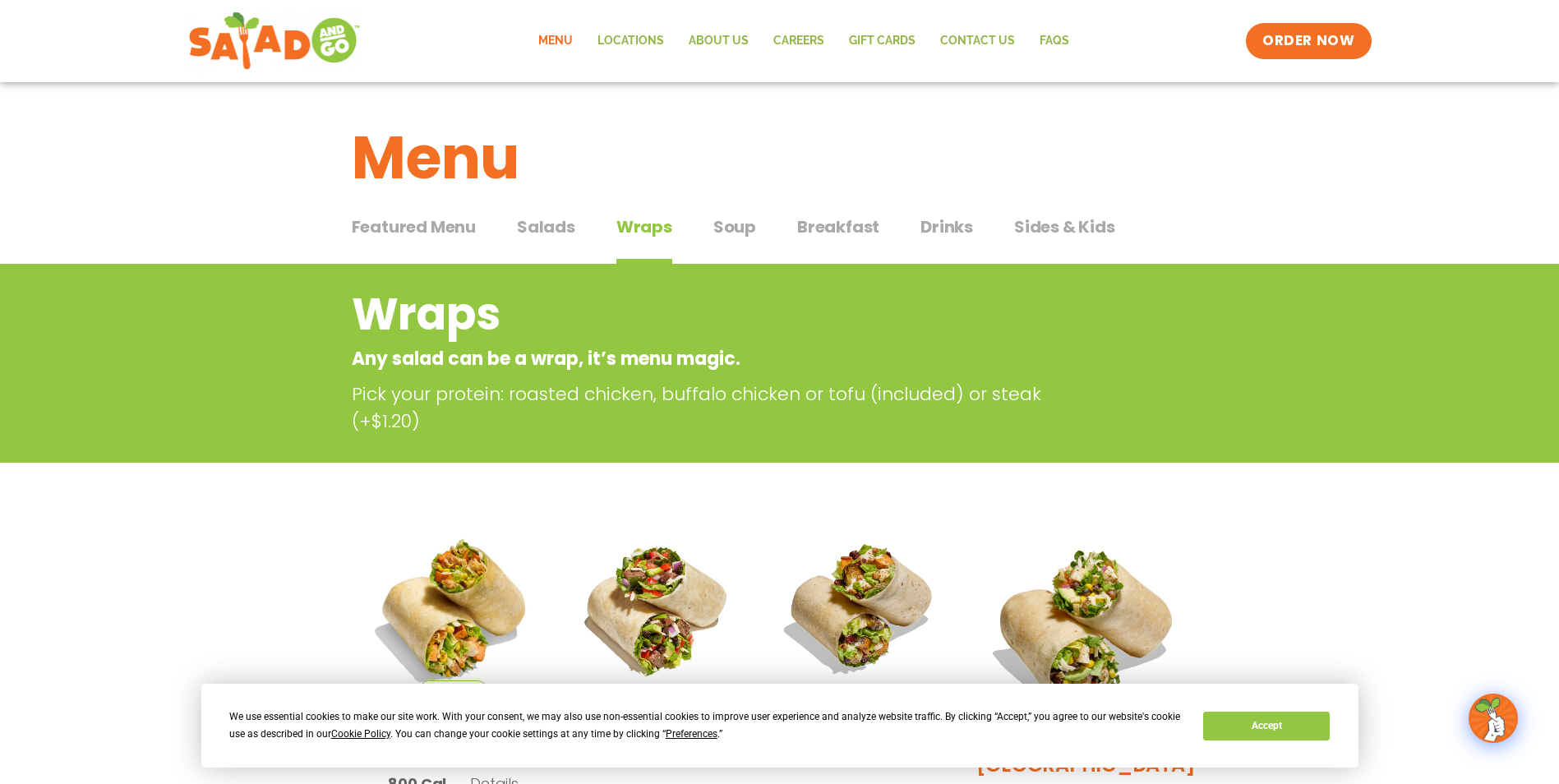
click at [582, 229] on div "Featured Menu Featured Menu Salads Salads Wraps Wraps Soup Soup Breakfast Break…" at bounding box center [780, 237] width 856 height 56
click at [552, 230] on span "Salads" at bounding box center [545, 226] width 59 height 24
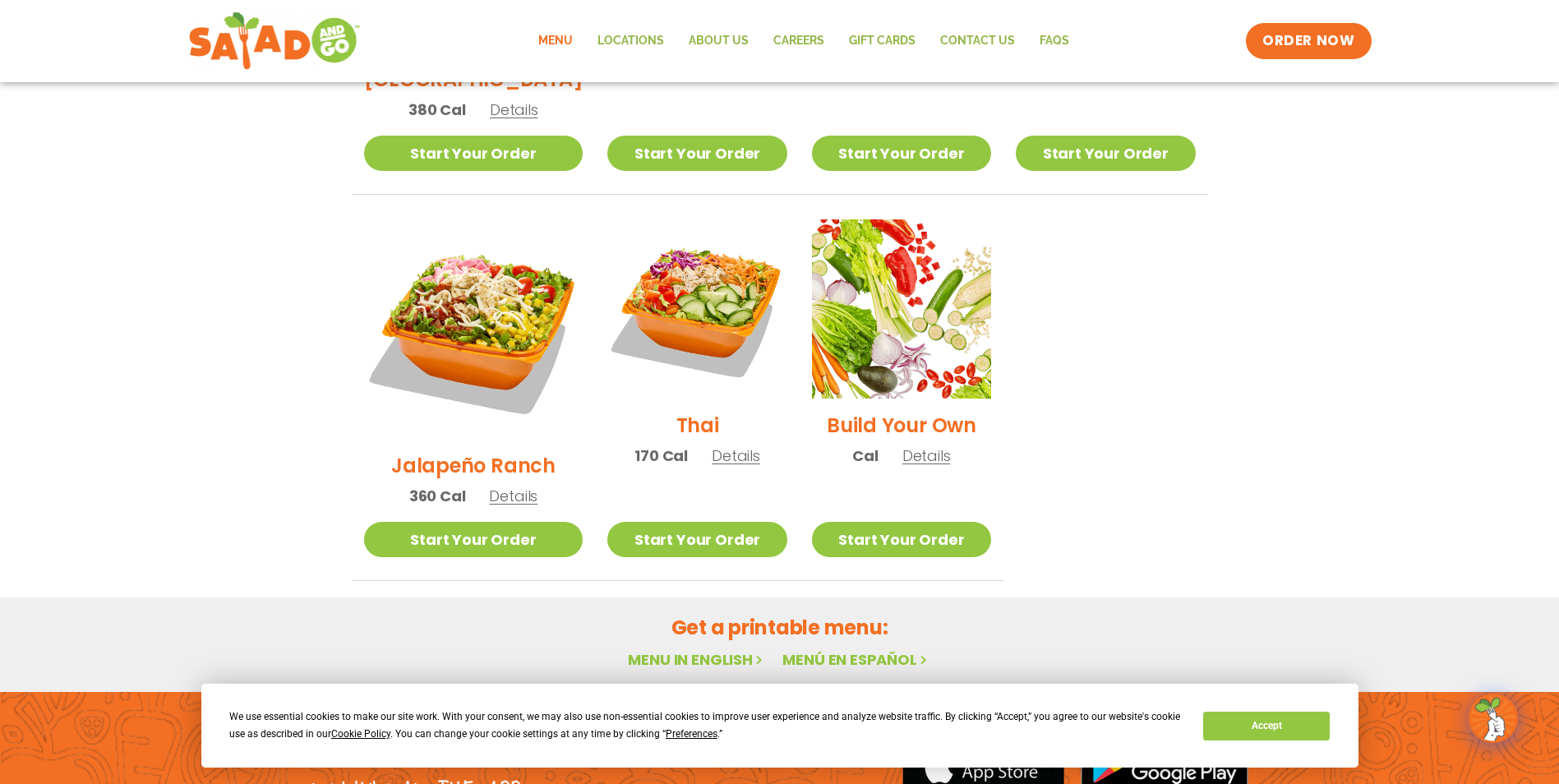
scroll to position [1197, 0]
